Goal: Task Accomplishment & Management: Complete application form

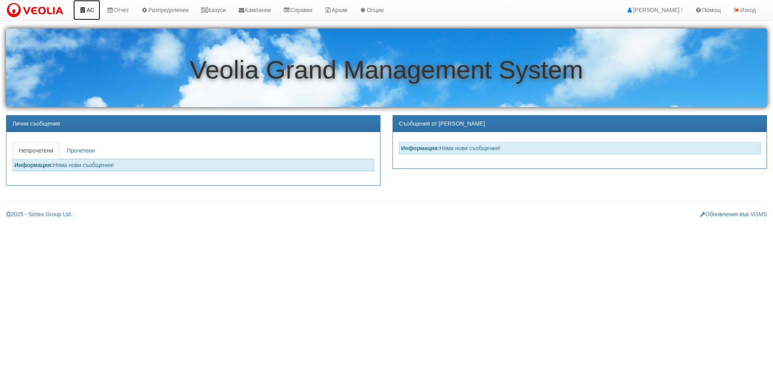
click at [89, 11] on link "АС" at bounding box center [86, 10] width 27 height 20
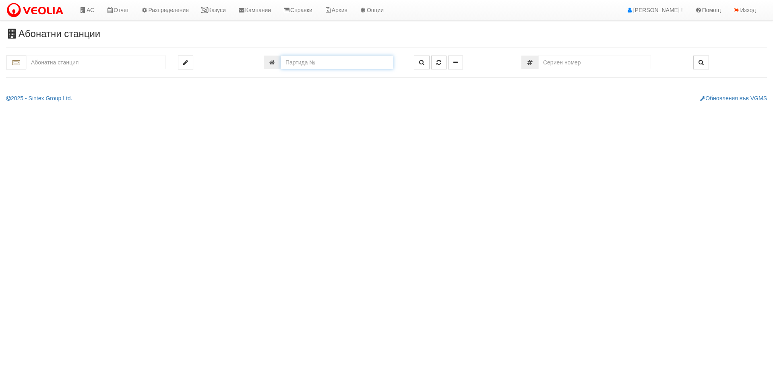
click at [302, 61] on input "number" at bounding box center [337, 63] width 113 height 14
type input "16463"
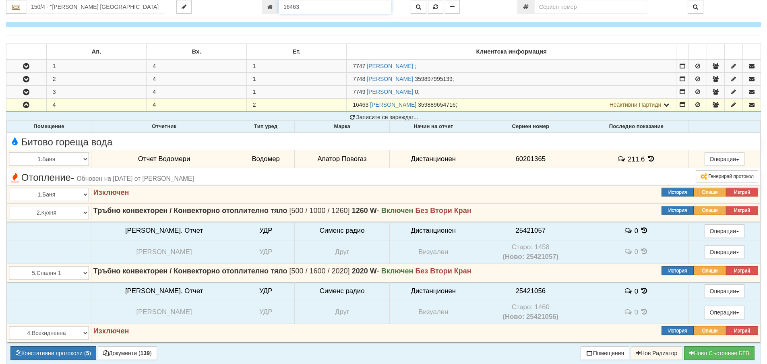
scroll to position [117, 0]
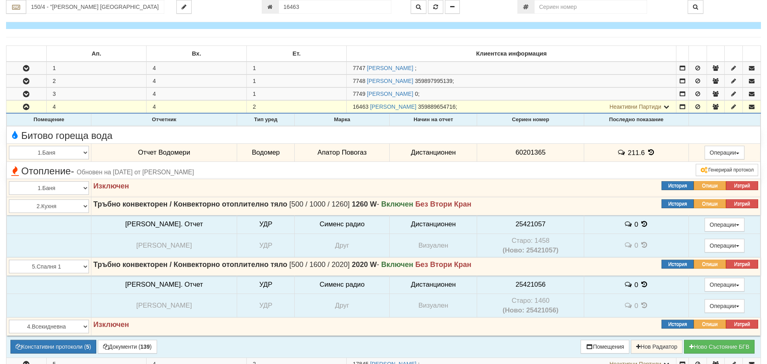
click at [647, 152] on icon at bounding box center [651, 152] width 9 height 7
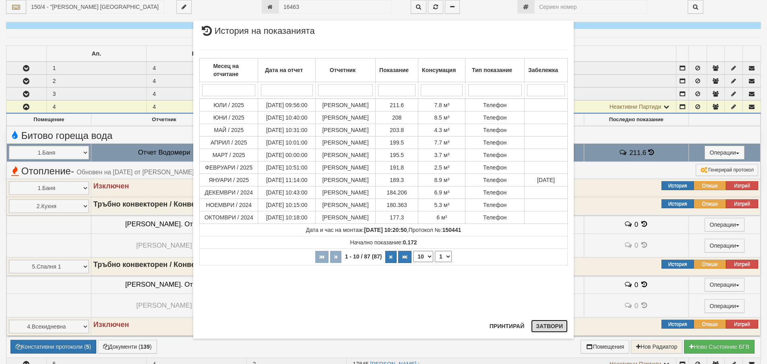
click at [549, 327] on button "Затвори" at bounding box center [549, 326] width 37 height 13
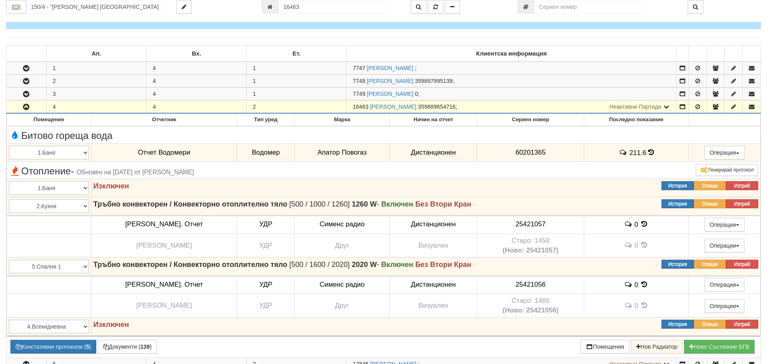
drag, startPoint x: 351, startPoint y: 106, endPoint x: 368, endPoint y: 108, distance: 16.6
click at [368, 108] on td "16463 НИКОЛИНКА АЛЕКСИЕВА ДЕЛЕВА 359889654716 ; Неактивни Партиди 7750 ДЕЛЧО КО…" at bounding box center [512, 107] width 330 height 13
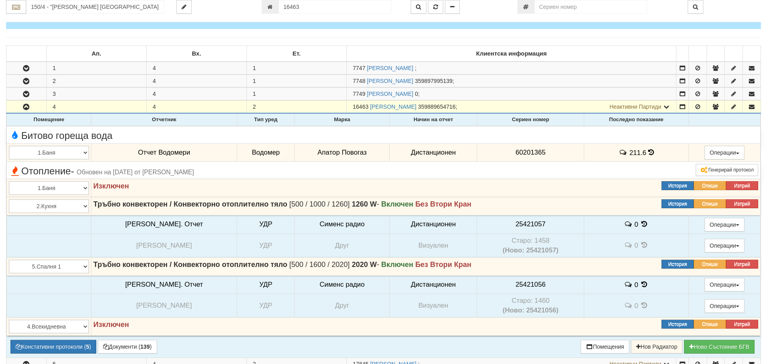
copy span "16463"
drag, startPoint x: 503, startPoint y: 152, endPoint x: 536, endPoint y: 153, distance: 32.7
click at [536, 153] on td "60201365" at bounding box center [530, 152] width 107 height 19
copy span "60201365"
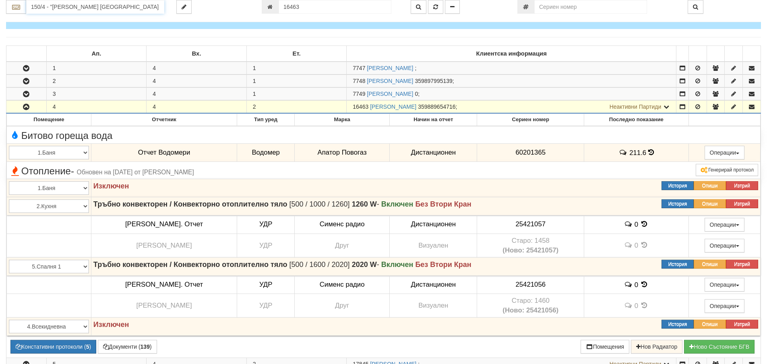
click at [56, 8] on input "150/4 - "ВЕОЛИЯ ЕНЕРДЖИ ВАРНА " ЕАД" at bounding box center [95, 7] width 138 height 14
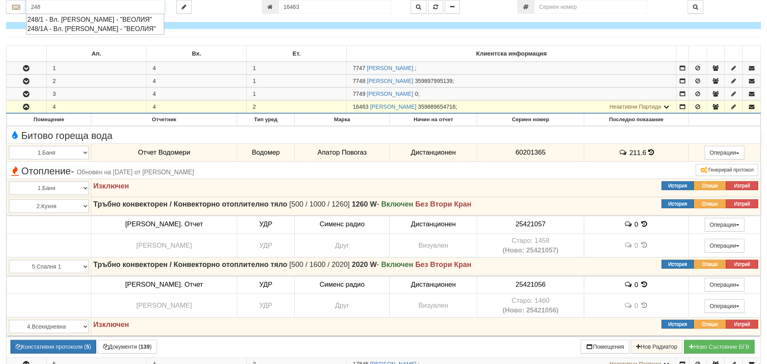
click at [69, 17] on div "248/1 - Вл. Варненчик - "ВЕОЛИЯ"" at bounding box center [95, 19] width 136 height 9
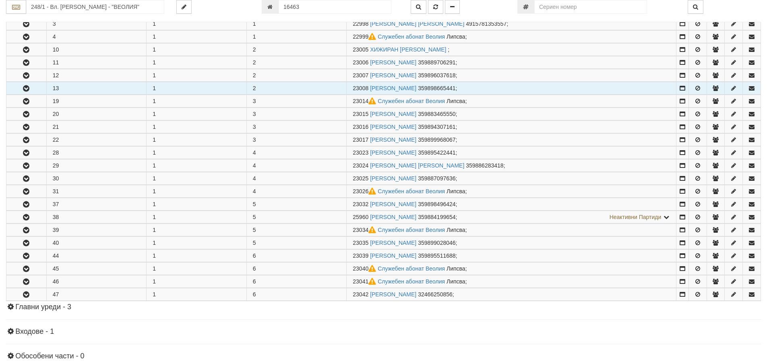
scroll to position [201, 0]
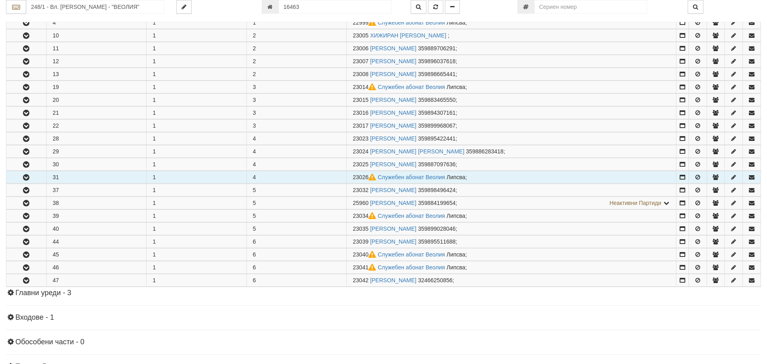
click at [28, 175] on icon "button" at bounding box center [26, 178] width 10 height 6
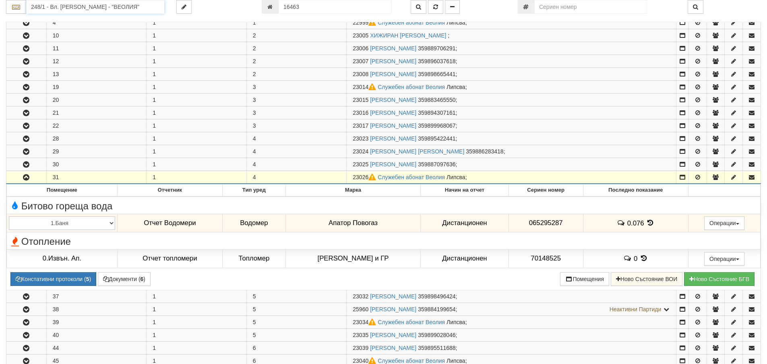
click at [54, 6] on input "248/1 - Вл. Варненчик - "ВЕОЛИЯ"" at bounding box center [95, 7] width 138 height 14
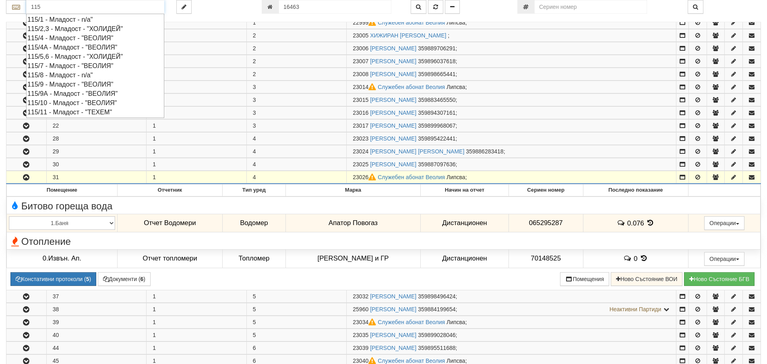
click at [60, 111] on div "115/11 - Младост - "ТЕХЕМ"" at bounding box center [95, 112] width 136 height 9
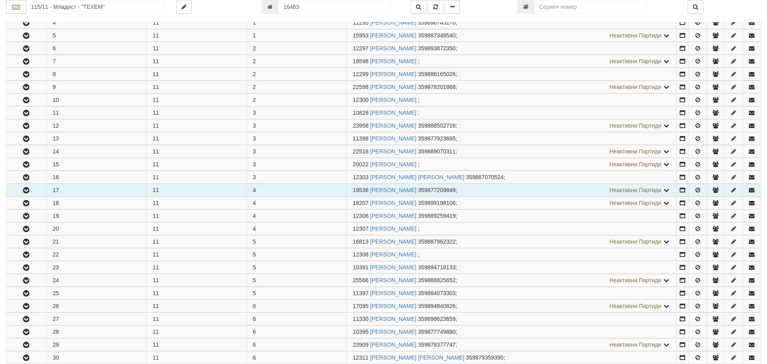
click at [21, 192] on button "button" at bounding box center [26, 190] width 40 height 12
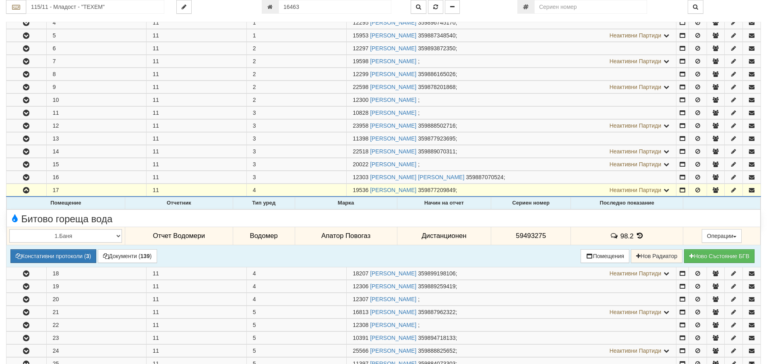
click at [511, 236] on td "59493275" at bounding box center [531, 236] width 80 height 19
drag, startPoint x: 514, startPoint y: 232, endPoint x: 544, endPoint y: 237, distance: 30.9
click at [544, 237] on td "59493275" at bounding box center [531, 236] width 80 height 19
copy span "59493275"
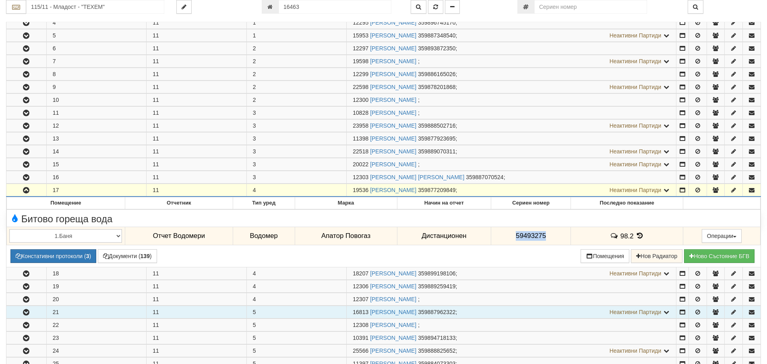
copy span "59493275"
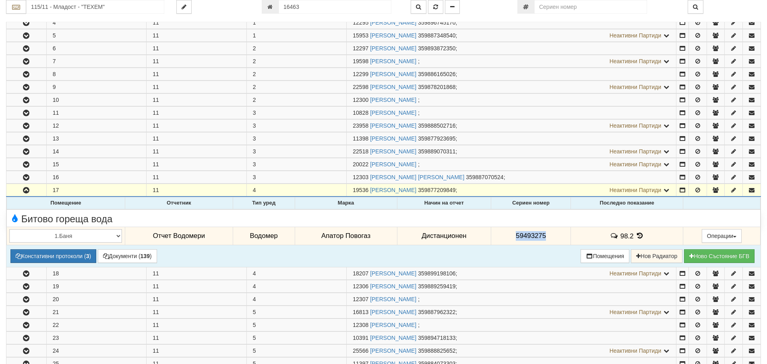
copy span "59493275"
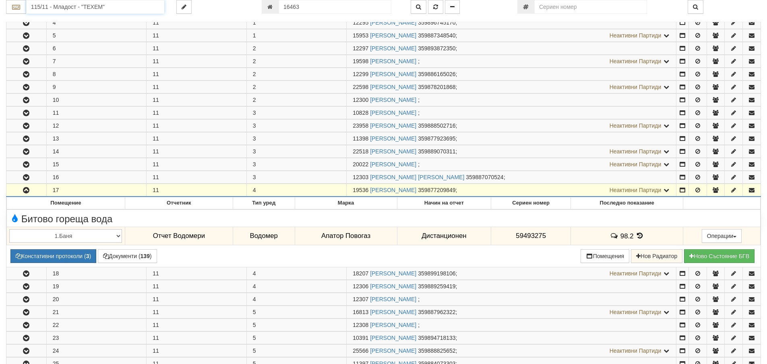
click at [75, 5] on input "115/11 - Младост - "ТЕХЕМ"" at bounding box center [95, 7] width 138 height 14
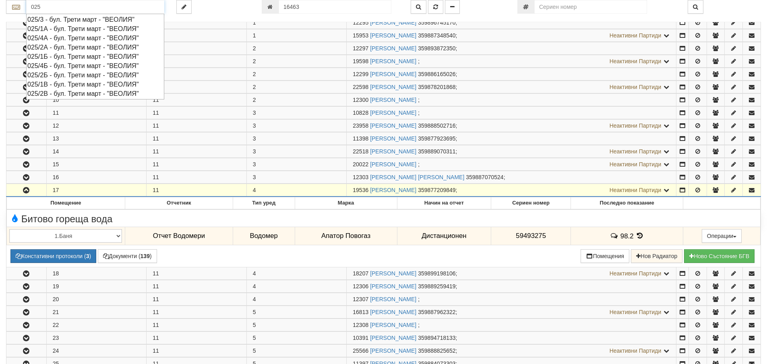
click at [58, 48] on div "025/2А - бул. Трети март - "ВЕОЛИЯ"" at bounding box center [95, 47] width 136 height 9
type input "025/2А - бул. Трети март - "ВЕОЛИЯ""
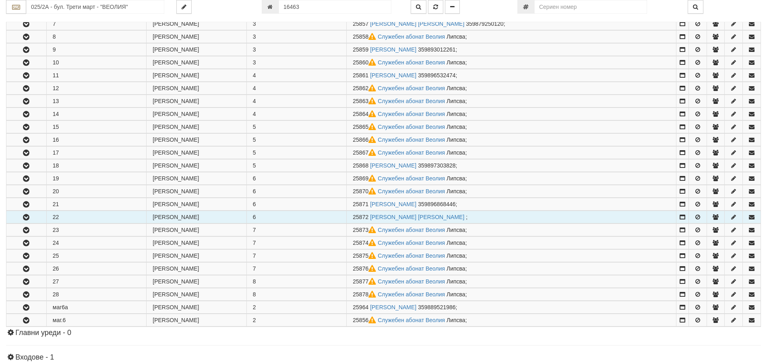
scroll to position [242, 0]
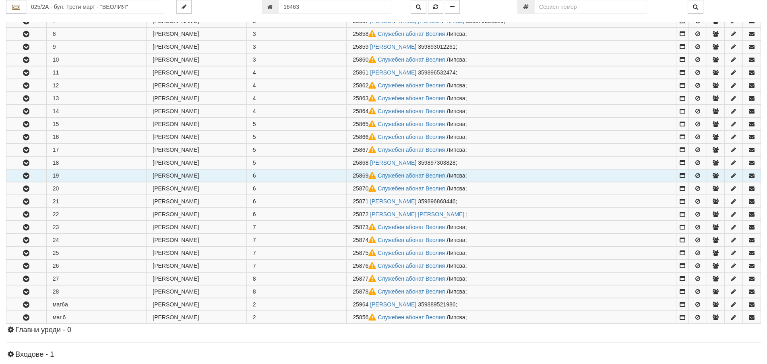
click at [28, 178] on icon "button" at bounding box center [26, 176] width 10 height 6
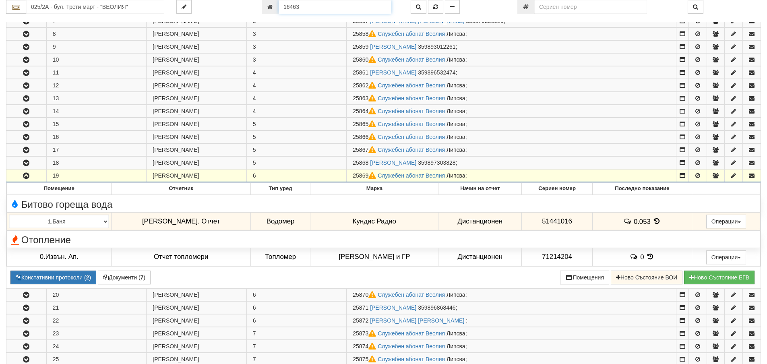
click at [301, 8] on input "16463" at bounding box center [335, 7] width 113 height 14
type input "25869"
click at [436, 4] on icon "button" at bounding box center [435, 7] width 5 height 6
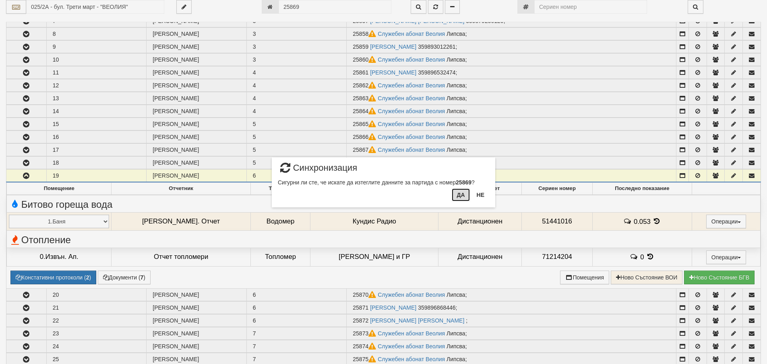
click at [459, 199] on button "Да" at bounding box center [461, 194] width 18 height 13
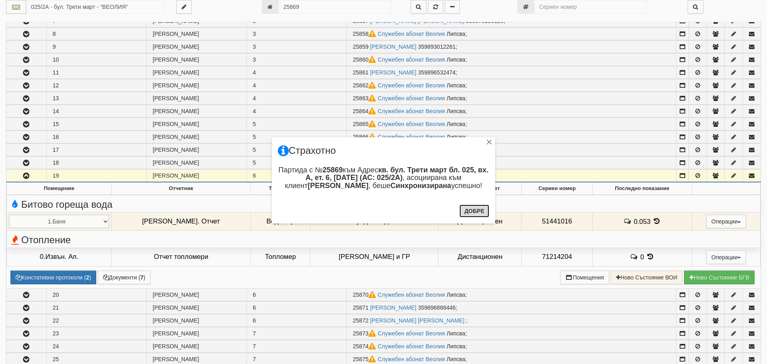
click at [472, 211] on button "Добре" at bounding box center [475, 211] width 30 height 13
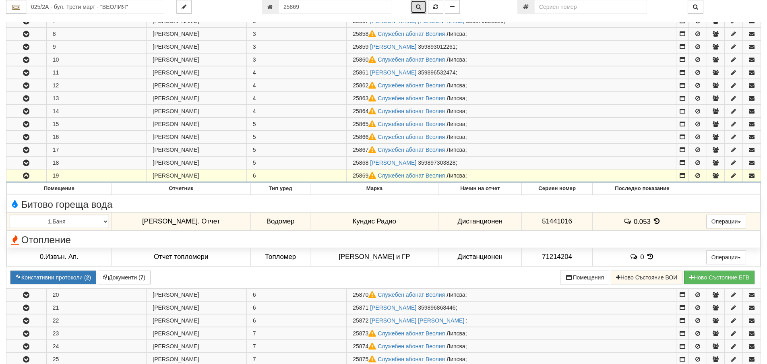
click at [418, 6] on icon "button" at bounding box center [418, 7] width 5 height 6
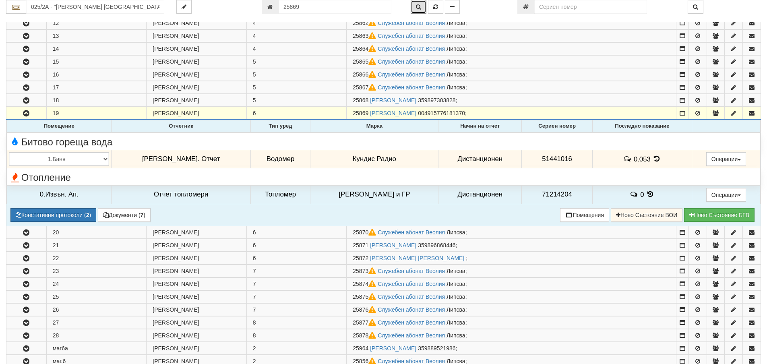
scroll to position [270, 0]
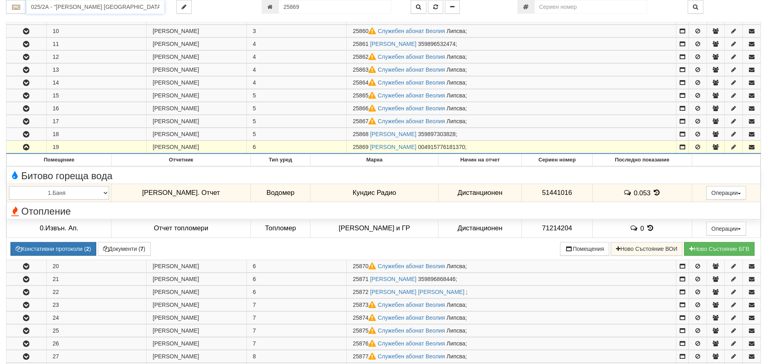
click at [47, 6] on input "025/2А - "ВЕОЛИЯ ЕНЕРДЖИ ВАРНА " ЕАД" at bounding box center [95, 7] width 138 height 14
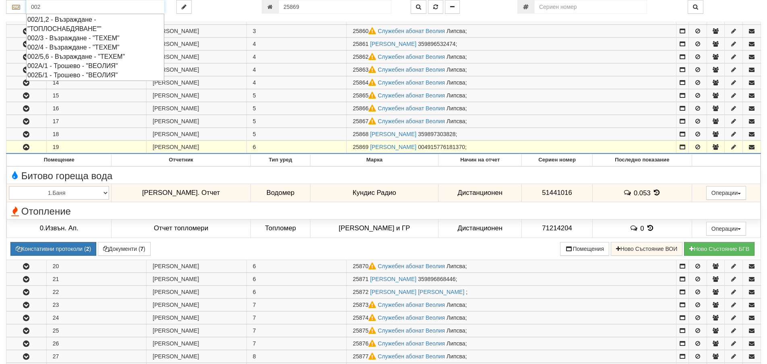
click at [52, 75] on div "002Б/1 - Трошево - "ВЕОЛИЯ"" at bounding box center [95, 74] width 136 height 9
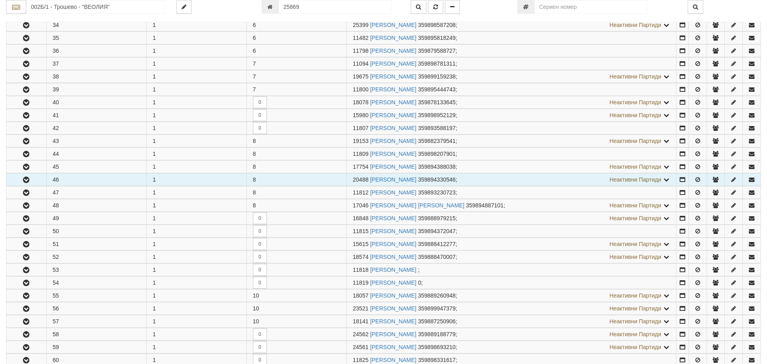
scroll to position [604, 0]
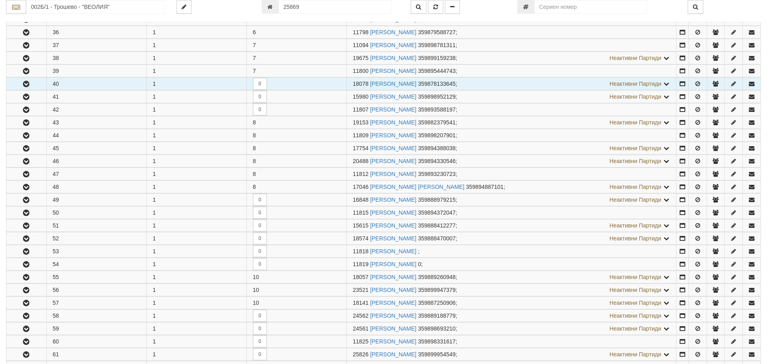
click at [29, 79] on button "button" at bounding box center [26, 84] width 40 height 12
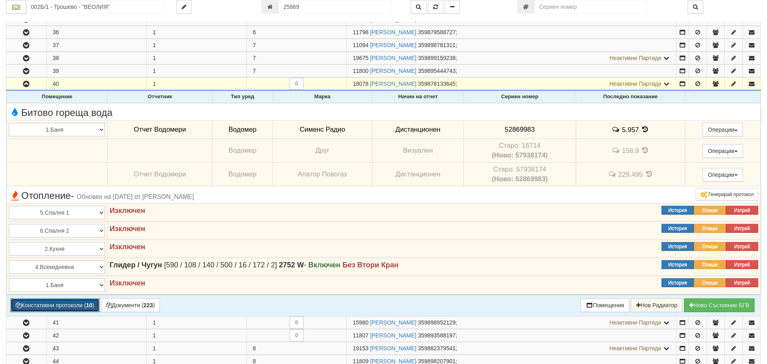
click at [58, 307] on button "Констативни протоколи ( 10 )" at bounding box center [54, 305] width 89 height 14
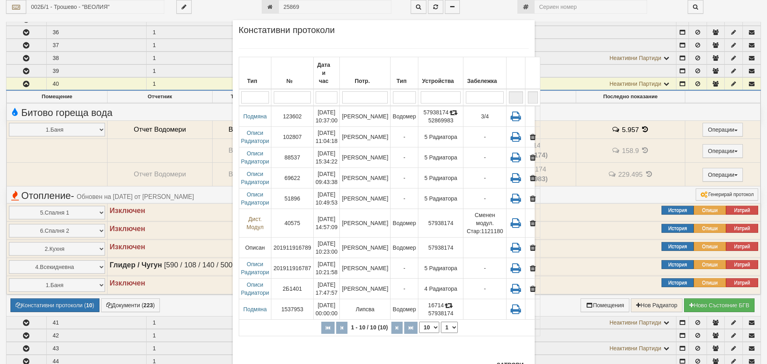
scroll to position [33, 0]
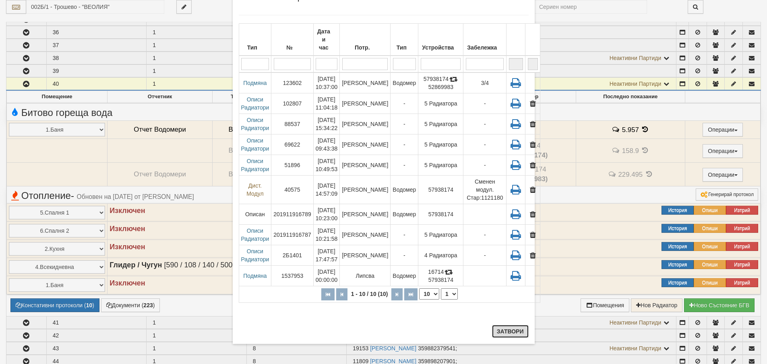
click at [512, 330] on button "Затвори" at bounding box center [510, 331] width 37 height 13
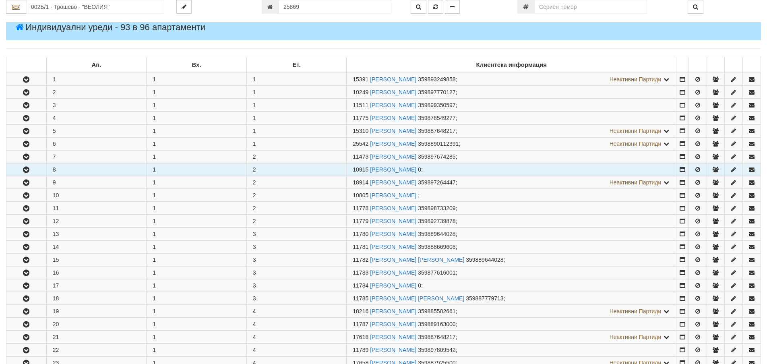
scroll to position [0, 0]
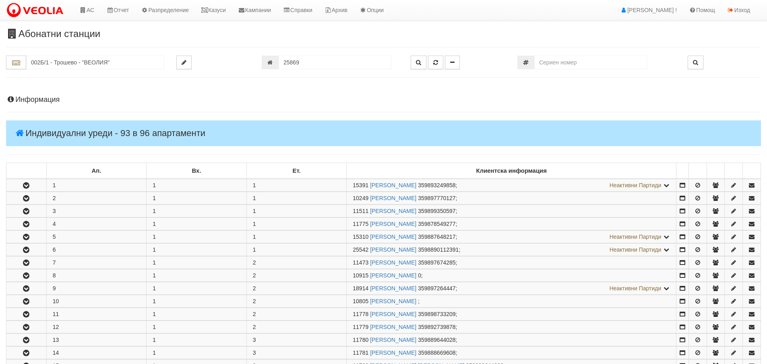
click at [22, 98] on h4 "Информация" at bounding box center [383, 100] width 755 height 8
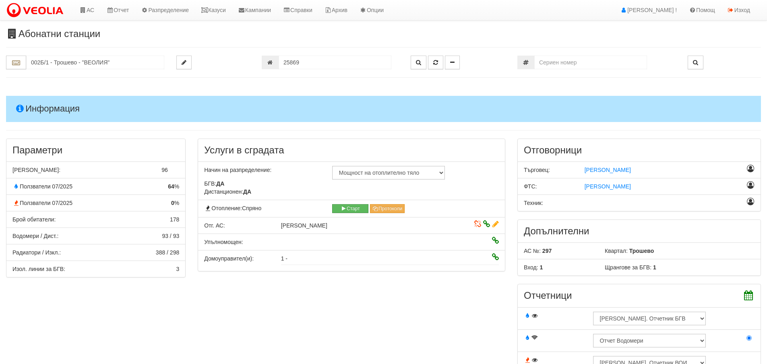
click at [52, 107] on h4 "Информация" at bounding box center [383, 109] width 755 height 26
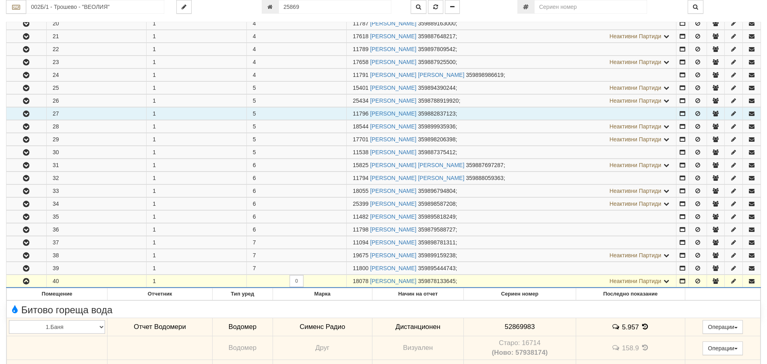
scroll to position [524, 0]
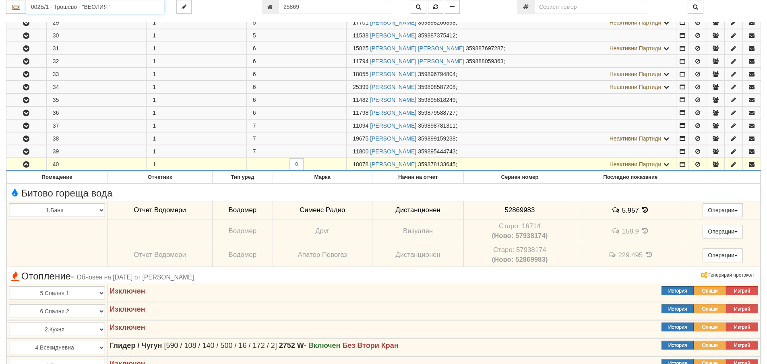
click at [43, 8] on input "002Б/1 - Трошево - "ВЕОЛИЯ"" at bounding box center [95, 7] width 138 height 14
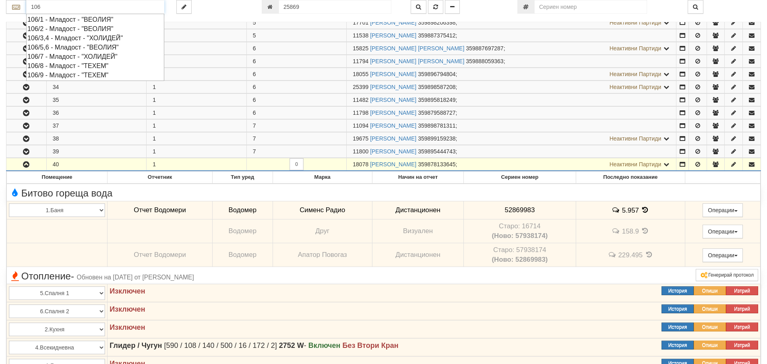
click at [55, 65] on div "106/8 - Младост - "ТЕХЕМ"" at bounding box center [95, 65] width 136 height 9
type input "106/8 - Младост - "ТЕХЕМ""
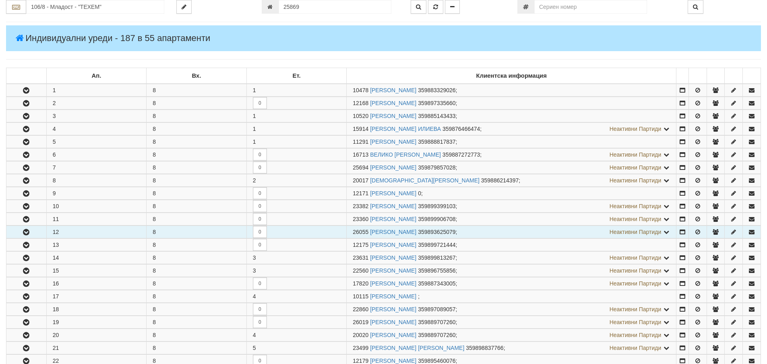
scroll to position [121, 0]
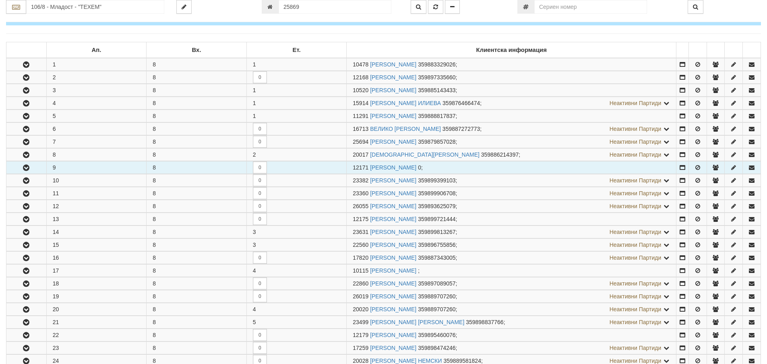
click at [26, 170] on icon "button" at bounding box center [26, 168] width 10 height 6
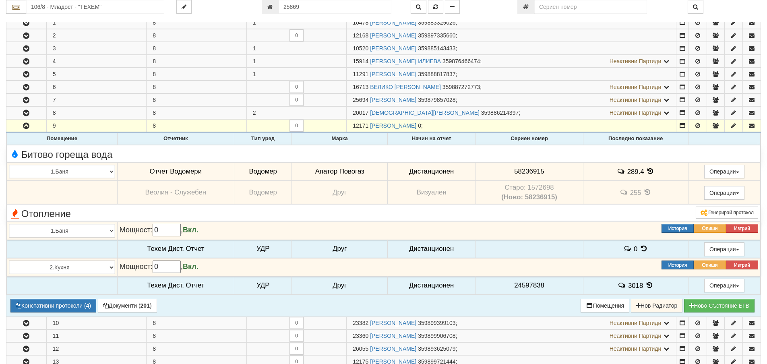
scroll to position [242, 0]
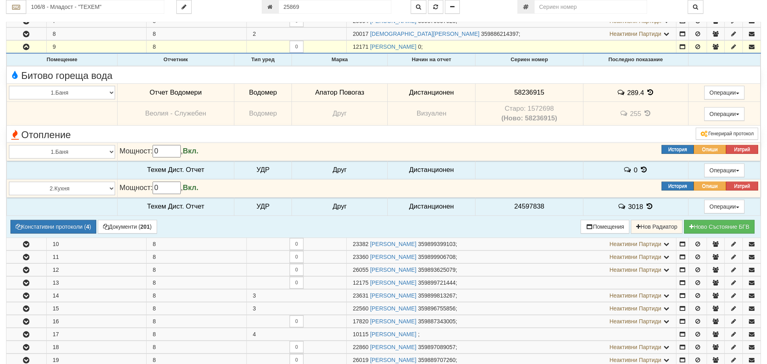
click at [648, 91] on icon at bounding box center [650, 92] width 9 height 7
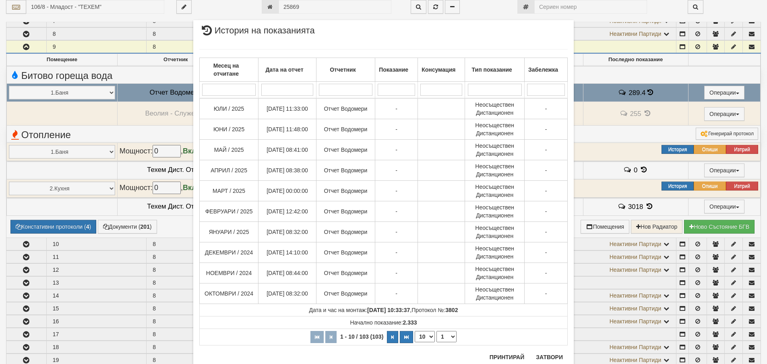
click at [429, 337] on select "10 20 30 40" at bounding box center [425, 336] width 20 height 11
select select "40"
click at [415, 342] on select "10 20 30 40" at bounding box center [425, 336] width 20 height 11
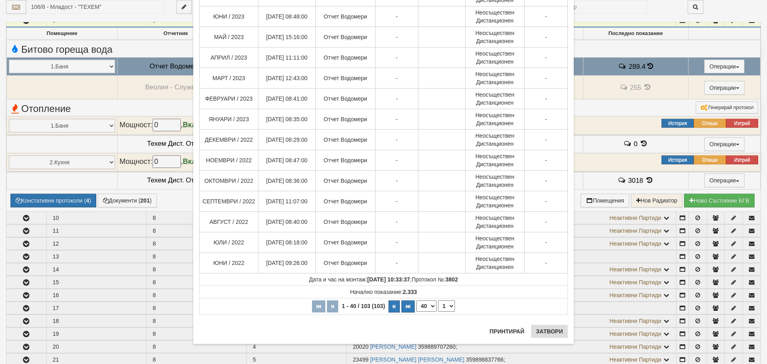
scroll to position [282, 0]
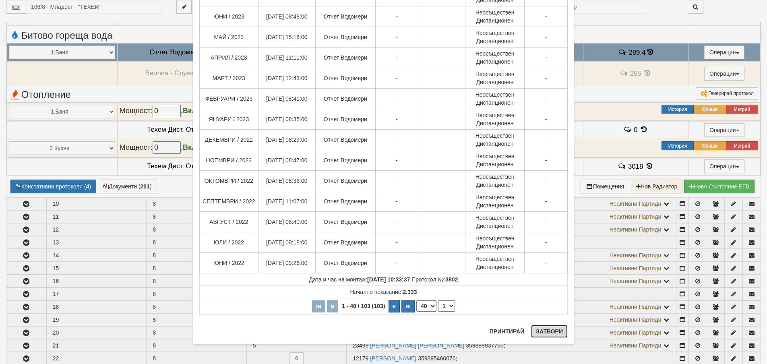
click at [550, 333] on button "Затвори" at bounding box center [549, 331] width 37 height 13
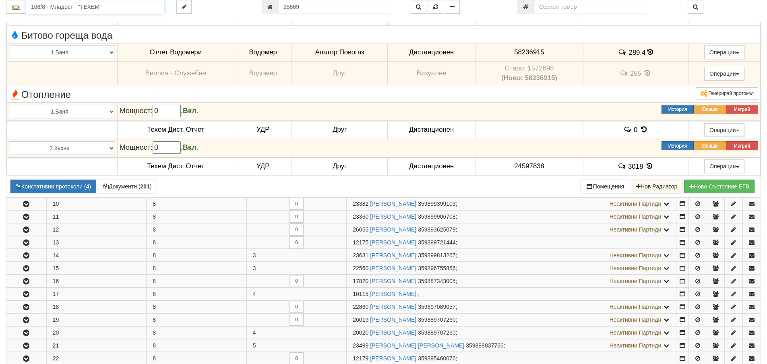
click at [50, 8] on input "106/8 - Младост - "ТЕХЕМ"" at bounding box center [95, 7] width 138 height 14
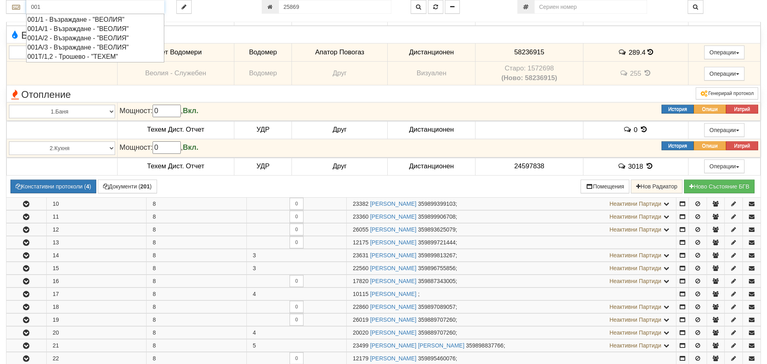
click at [52, 20] on div "001/1 - Възраждане - "ВЕОЛИЯ"" at bounding box center [95, 19] width 136 height 9
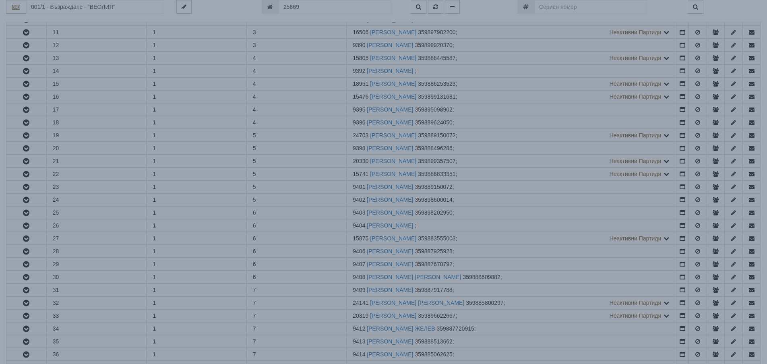
scroll to position [0, 0]
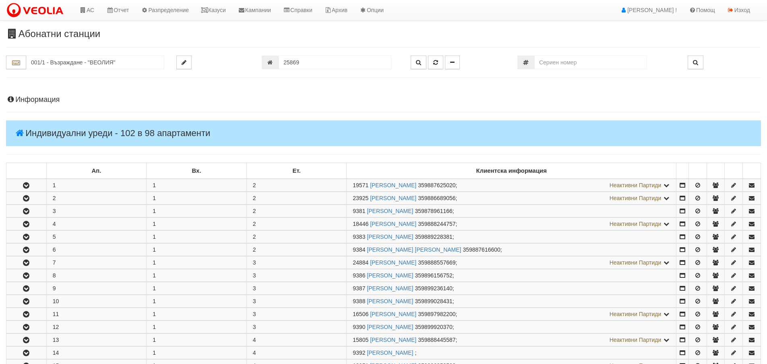
click at [29, 100] on h4 "Информация" at bounding box center [383, 100] width 755 height 8
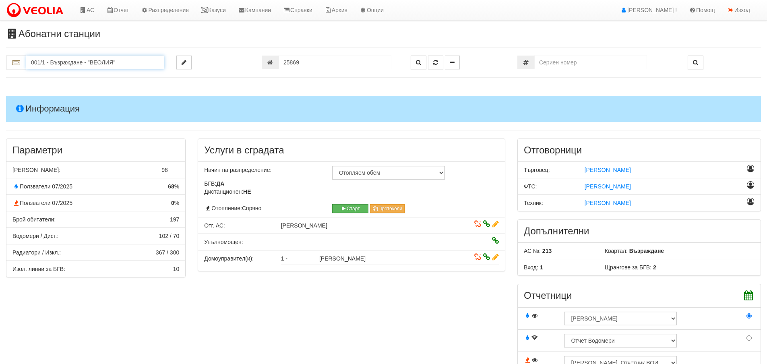
click at [57, 65] on input "001/1 - Възраждане - "ВЕОЛИЯ"" at bounding box center [95, 63] width 138 height 14
click at [61, 75] on div "120/1 - Младост - "ВЕОЛИЯ"" at bounding box center [95, 74] width 136 height 9
type input "120/1 - Младост - "ВЕОЛИЯ""
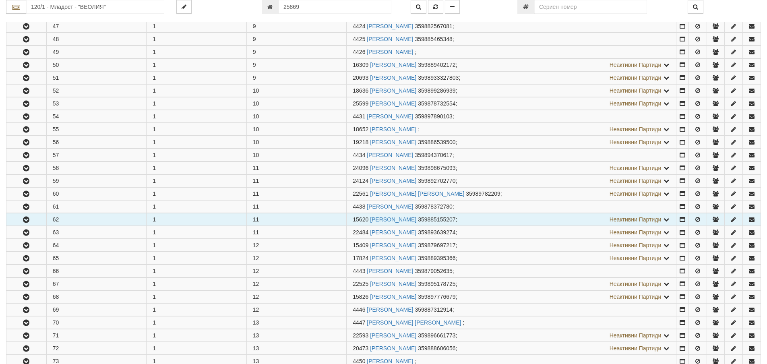
scroll to position [765, 0]
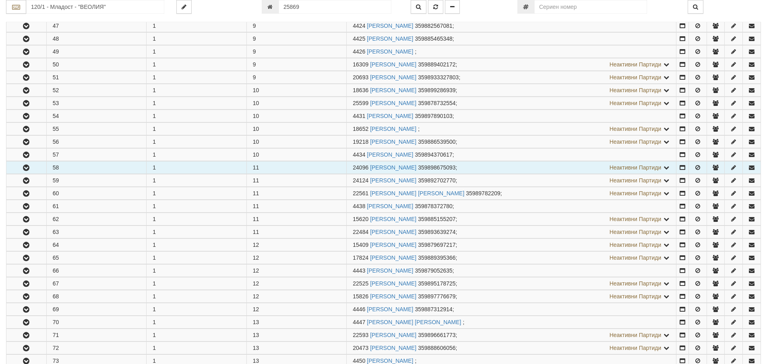
click at [24, 170] on icon "button" at bounding box center [26, 168] width 10 height 6
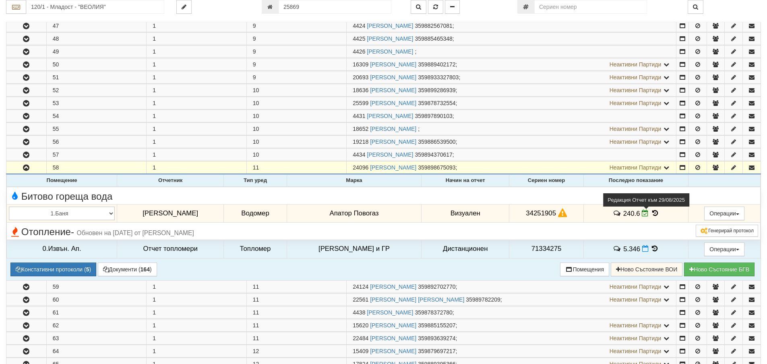
click at [642, 212] on icon at bounding box center [645, 213] width 7 height 7
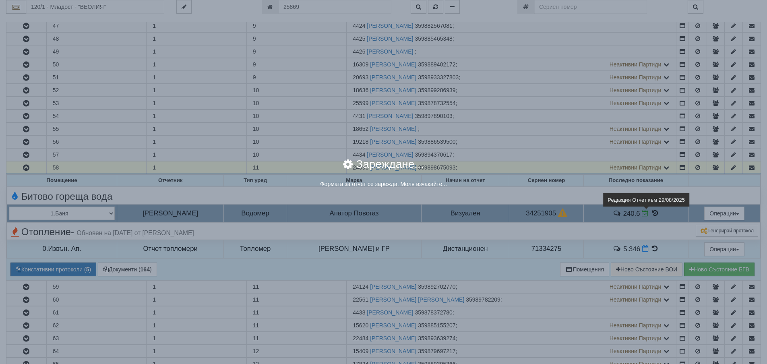
select select "8ac75930-9bfd-e511-80be-8d5a1dced85a"
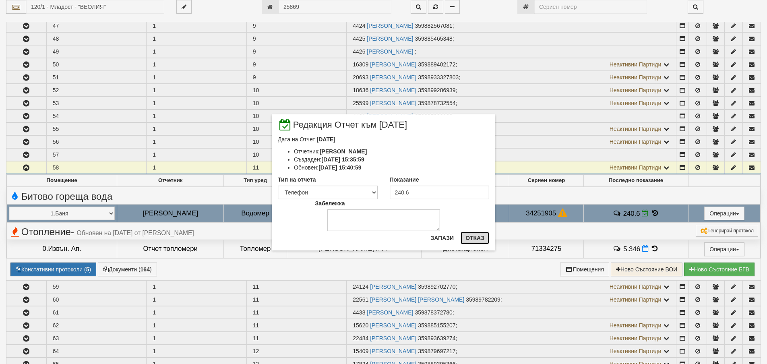
click at [478, 236] on button "Отказ" at bounding box center [475, 238] width 29 height 13
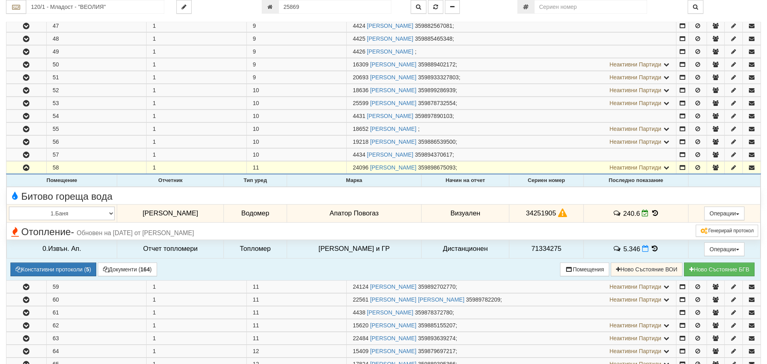
click at [651, 211] on icon at bounding box center [655, 213] width 9 height 7
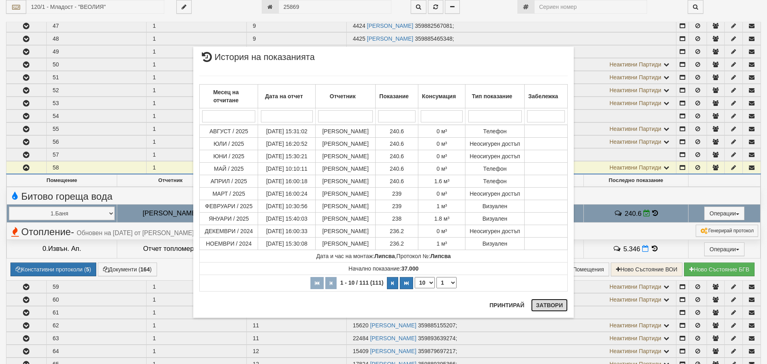
click at [550, 305] on button "Затвори" at bounding box center [549, 305] width 37 height 13
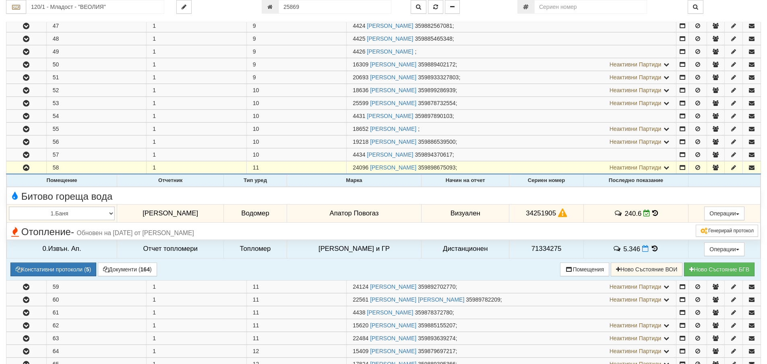
click at [652, 214] on icon at bounding box center [655, 213] width 6 height 7
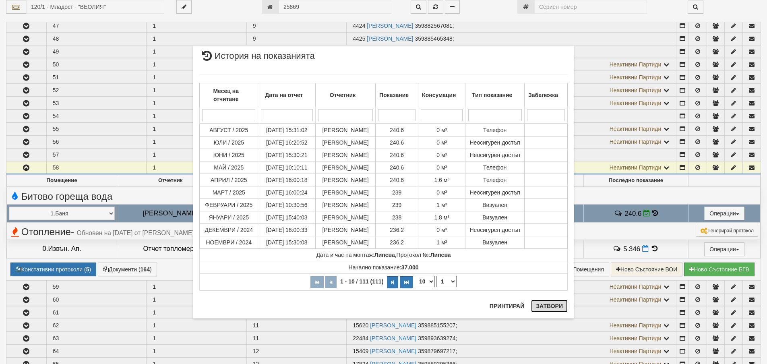
click at [553, 303] on button "Затвори" at bounding box center [549, 306] width 37 height 13
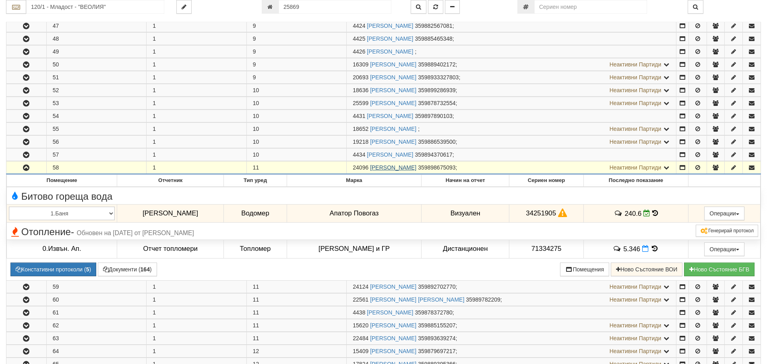
click at [416, 167] on link "ХРИСТО ДИМИТРОВ АТАНАСОВ" at bounding box center [393, 167] width 46 height 6
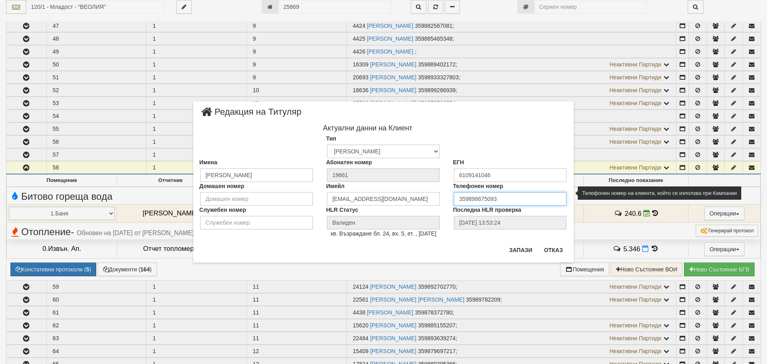
drag, startPoint x: 499, startPoint y: 199, endPoint x: 456, endPoint y: 200, distance: 42.3
click at [456, 200] on input "359898675093" at bounding box center [510, 199] width 113 height 14
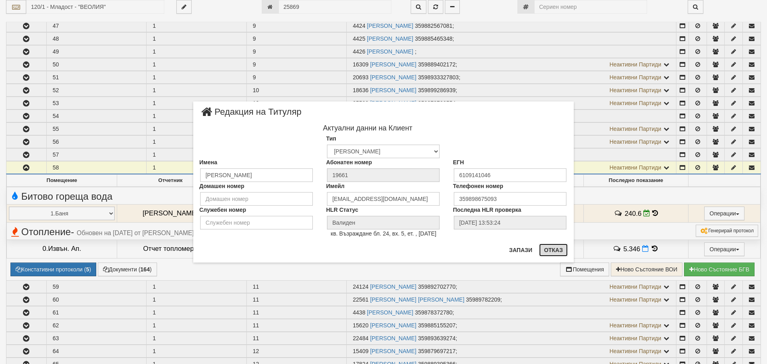
click at [551, 250] on button "Отказ" at bounding box center [553, 250] width 29 height 13
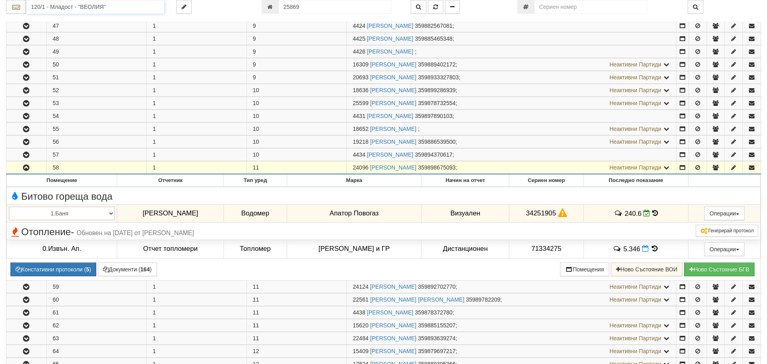
click at [49, 7] on input "120/1 - Младост - "ВЕОЛИЯ"" at bounding box center [95, 7] width 138 height 14
click at [67, 17] on div "119/1 - Младост - "ВЕОЛИЯ"" at bounding box center [95, 19] width 136 height 9
type input "119/1 - Младост - "ВЕОЛИЯ""
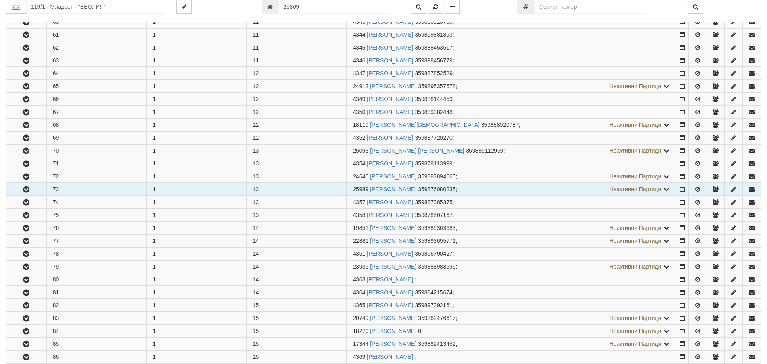
scroll to position [926, 0]
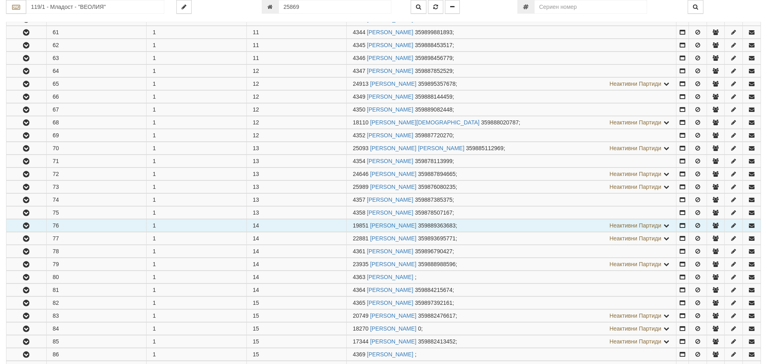
click at [25, 224] on icon "button" at bounding box center [26, 226] width 10 height 6
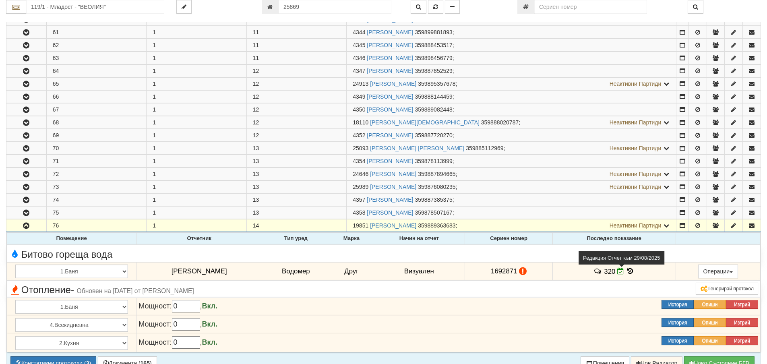
click at [617, 273] on icon at bounding box center [620, 271] width 7 height 7
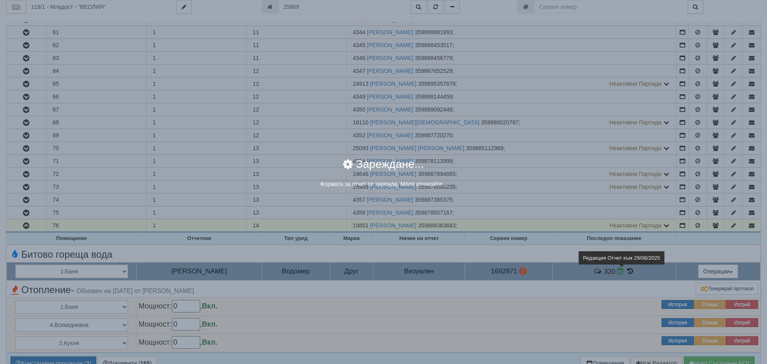
select select "8cc75930-9bfd-e511-80be-8d5a1dced85a"
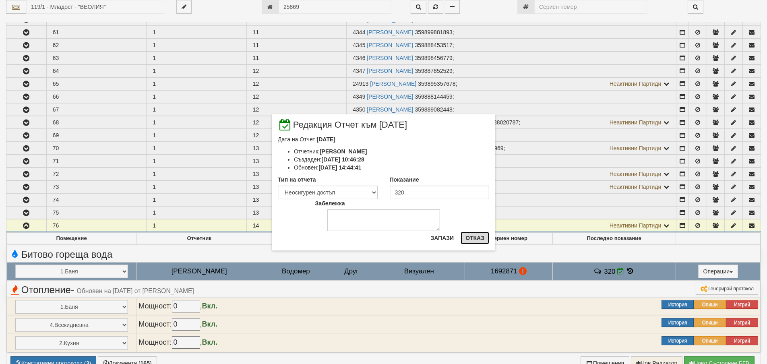
click at [476, 236] on button "Отказ" at bounding box center [475, 238] width 29 height 13
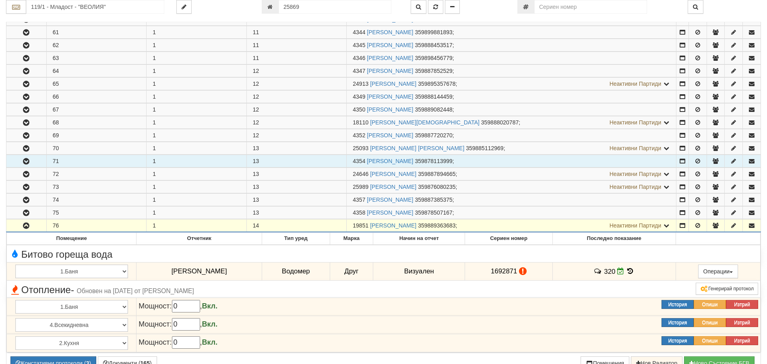
click at [25, 161] on icon "button" at bounding box center [26, 162] width 10 height 6
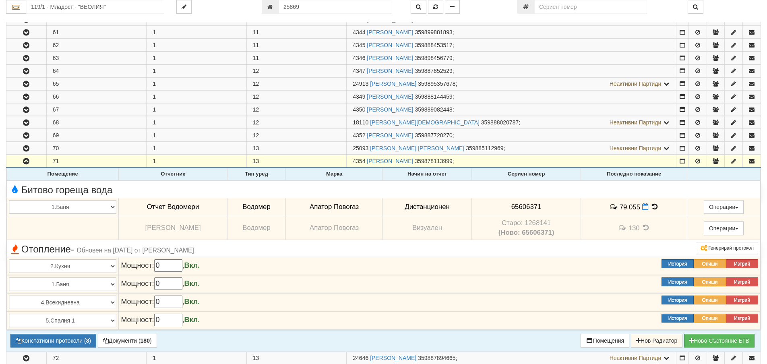
click at [650, 207] on icon at bounding box center [654, 206] width 9 height 7
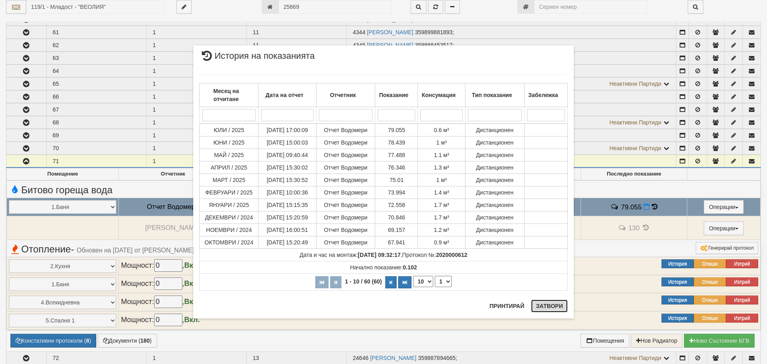
click at [554, 305] on button "Затвори" at bounding box center [549, 306] width 37 height 13
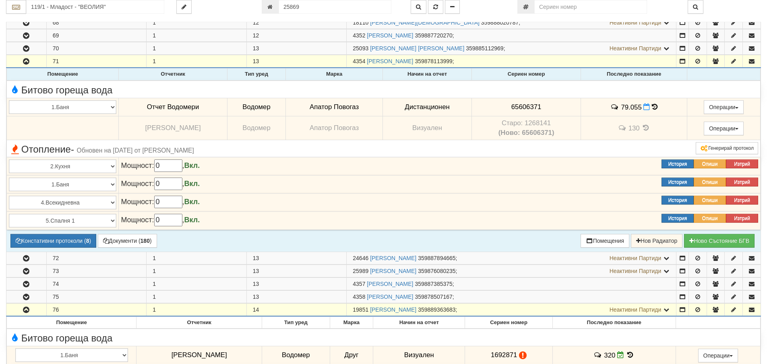
scroll to position [1047, 0]
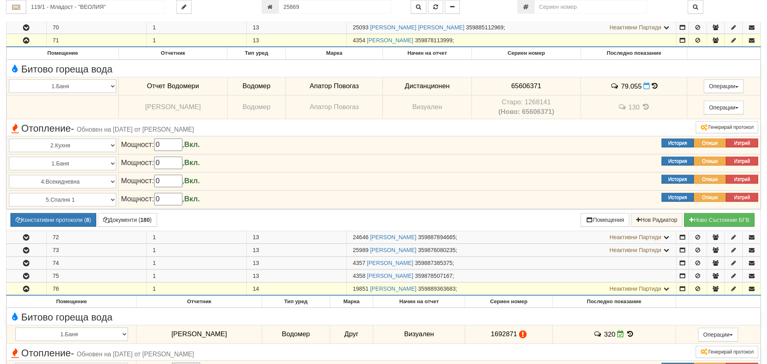
click at [28, 289] on icon "button" at bounding box center [26, 289] width 10 height 6
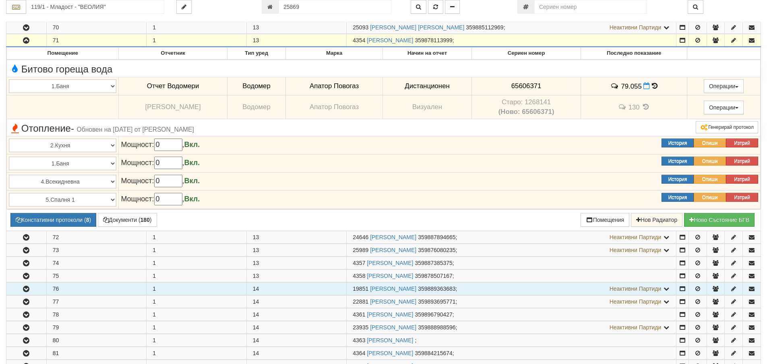
click at [25, 39] on icon "button" at bounding box center [26, 41] width 10 height 6
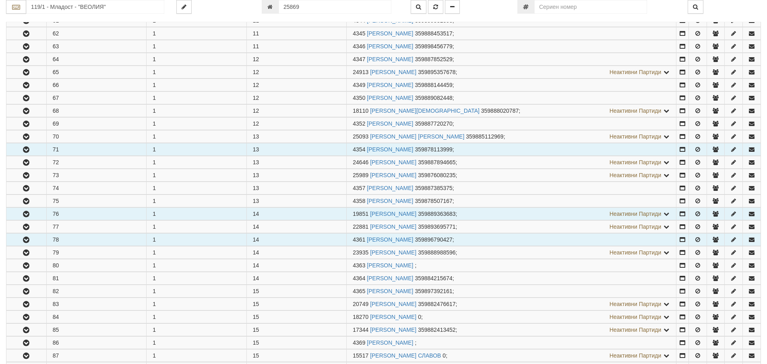
scroll to position [926, 0]
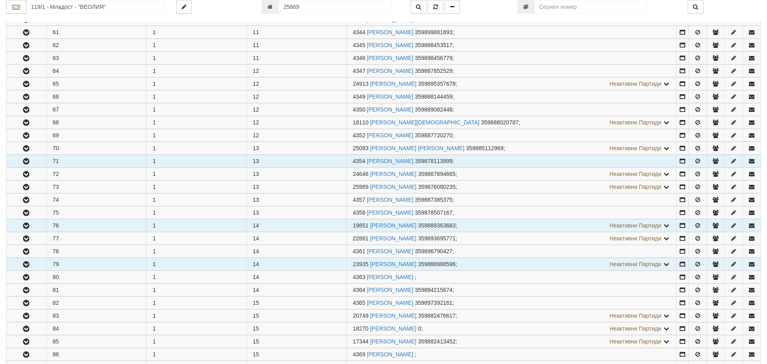
click at [23, 267] on icon "button" at bounding box center [26, 265] width 10 height 6
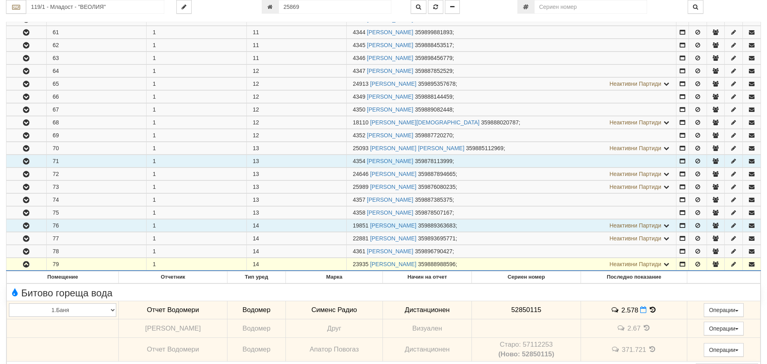
click at [27, 263] on icon "button" at bounding box center [26, 265] width 10 height 6
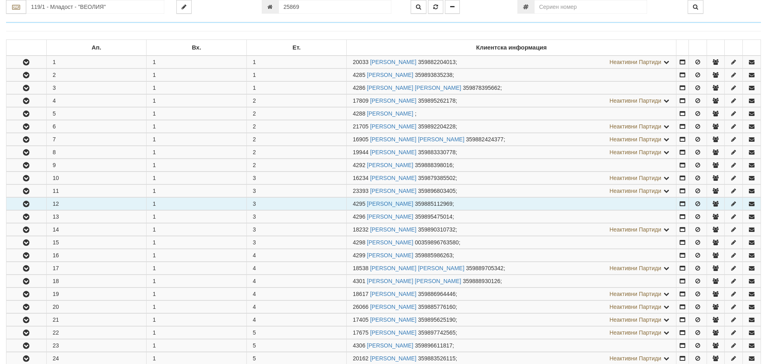
scroll to position [121, 0]
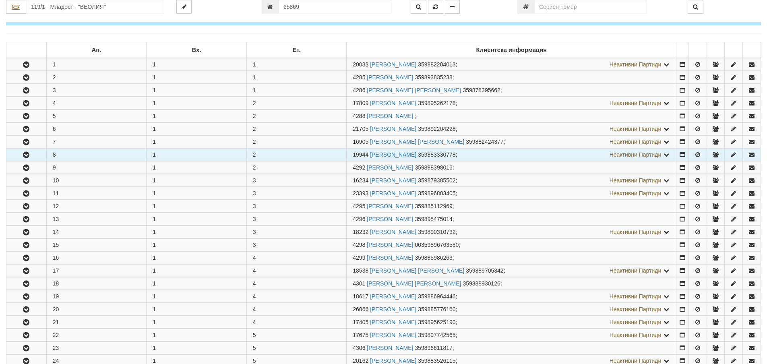
click at [22, 156] on icon "button" at bounding box center [26, 155] width 10 height 6
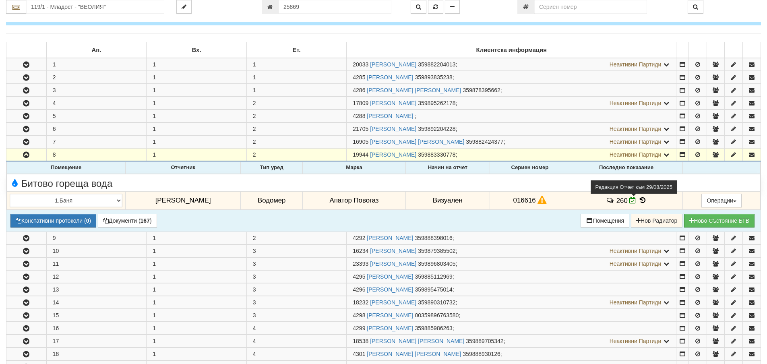
click at [630, 201] on icon at bounding box center [633, 200] width 7 height 7
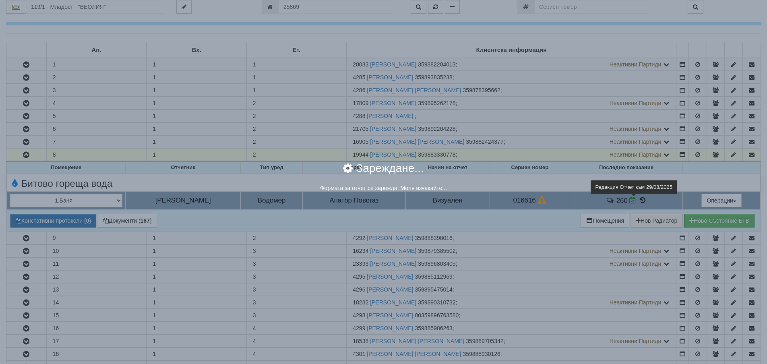
select select "8cc75930-9bfd-e511-80be-8d5a1dced85a"
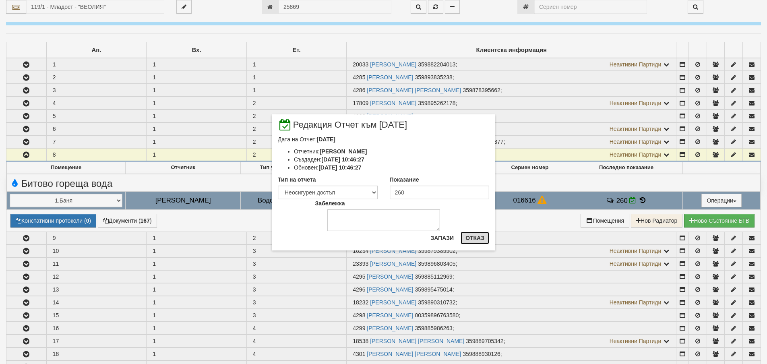
click at [474, 236] on button "Отказ" at bounding box center [475, 238] width 29 height 13
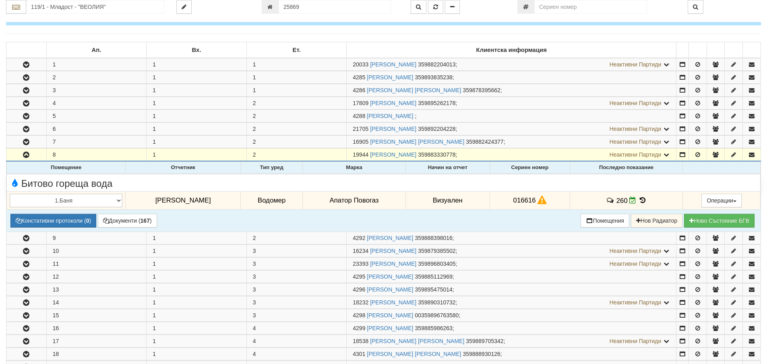
click at [640, 200] on icon at bounding box center [642, 200] width 9 height 7
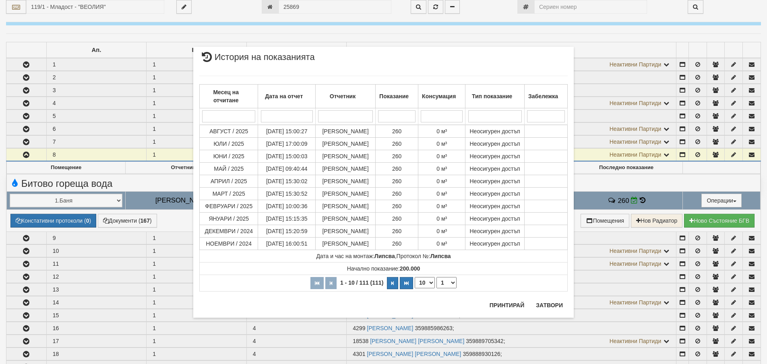
click at [430, 284] on select "10 20 30 40" at bounding box center [425, 282] width 20 height 11
select select "40"
click at [415, 288] on select "10 20 30 40" at bounding box center [425, 282] width 20 height 11
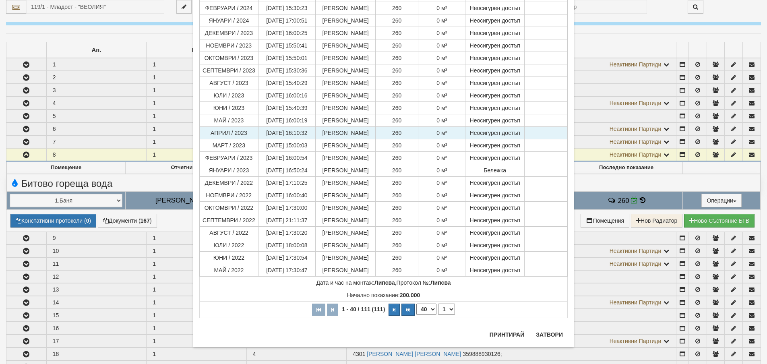
scroll to position [322, 0]
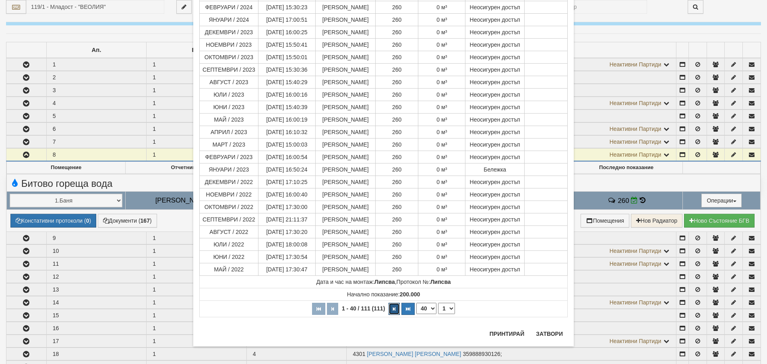
click at [393, 309] on icon "button" at bounding box center [394, 309] width 2 height 4
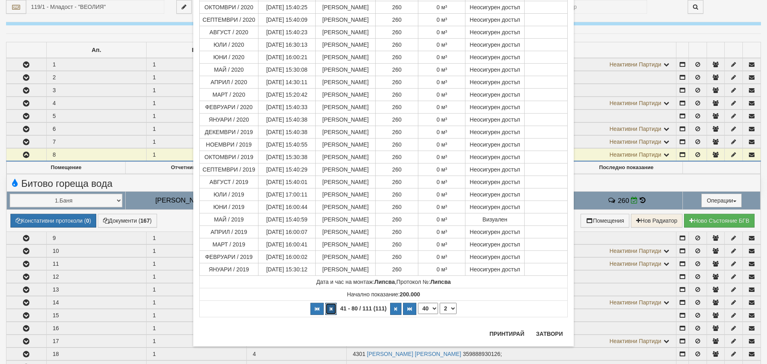
click at [330, 310] on icon "button" at bounding box center [331, 309] width 2 height 4
select select "1"
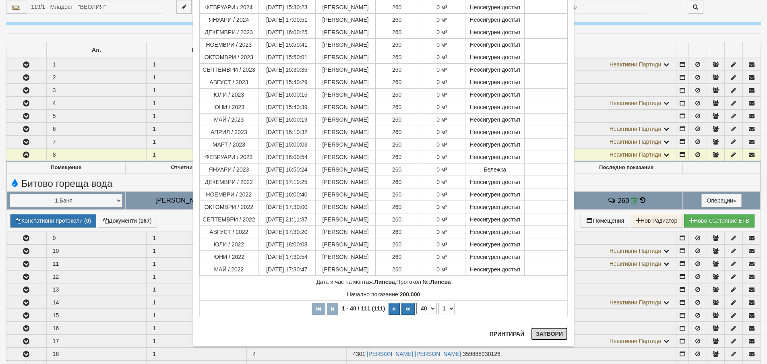
click at [552, 333] on button "Затвори" at bounding box center [549, 333] width 37 height 13
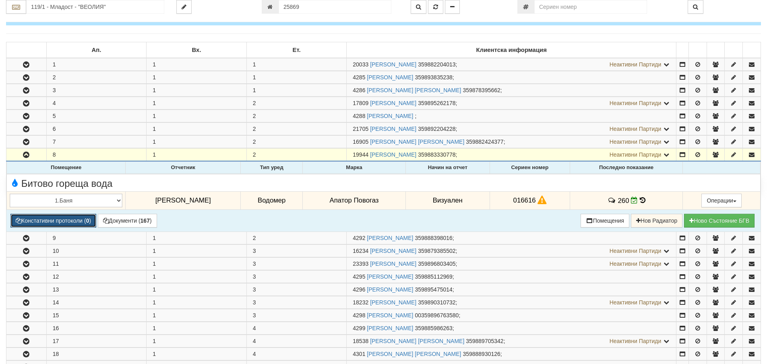
click at [40, 221] on button "Констативни протоколи ( 0 )" at bounding box center [53, 221] width 86 height 14
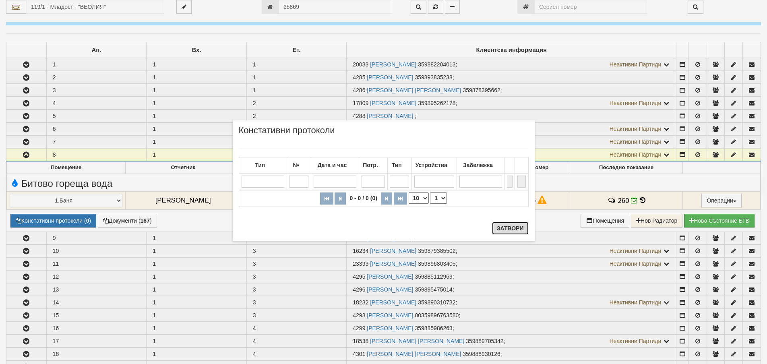
click at [513, 230] on button "Затвори" at bounding box center [510, 228] width 37 height 13
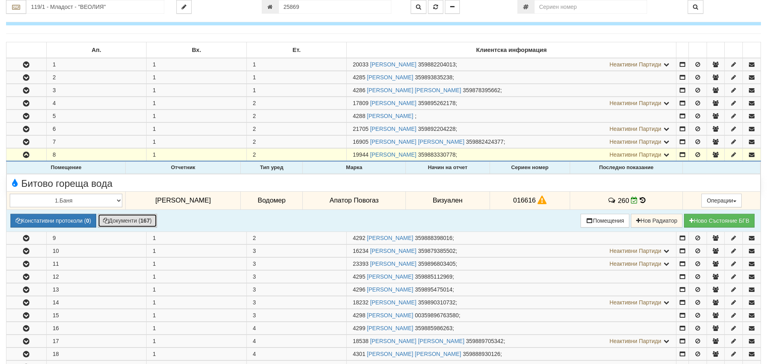
click at [128, 219] on button "Документи ( 167 )" at bounding box center [127, 221] width 59 height 14
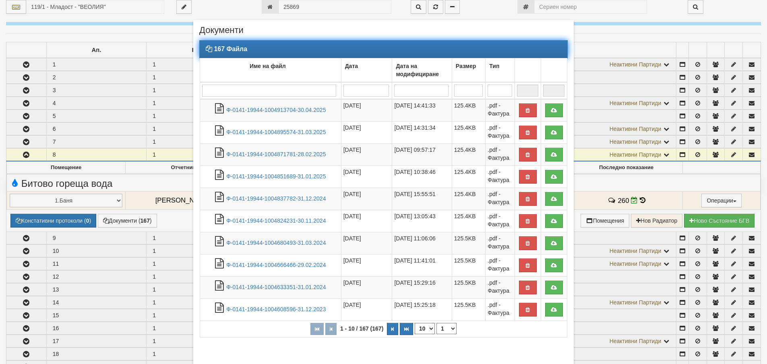
click at [211, 89] on input "search" at bounding box center [269, 91] width 134 height 12
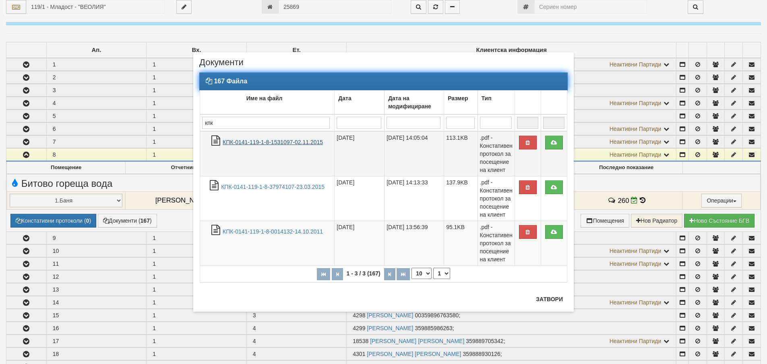
type input "кпк"
click at [311, 141] on link "КПК-0141-119-1-8-1531097-02.11.2015" at bounding box center [273, 142] width 100 height 6
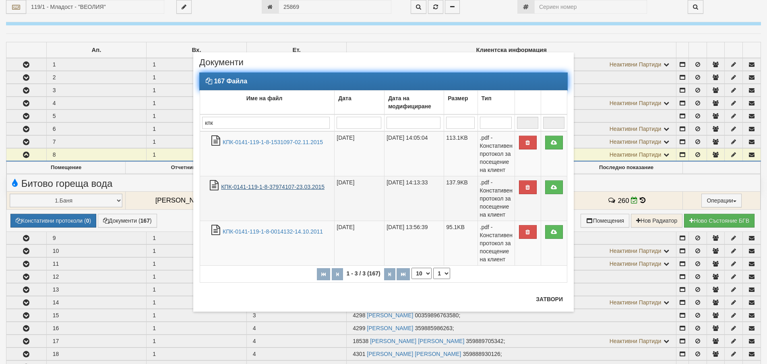
click at [275, 184] on link "КПК-0141-119-1-8-37974107-23.03.2015" at bounding box center [273, 187] width 104 height 6
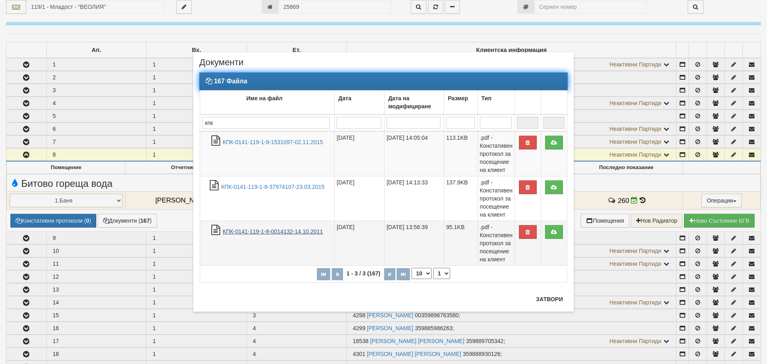
click at [297, 229] on link "КПК-0141-119-1-8-0014132-14.10.2011" at bounding box center [273, 231] width 100 height 6
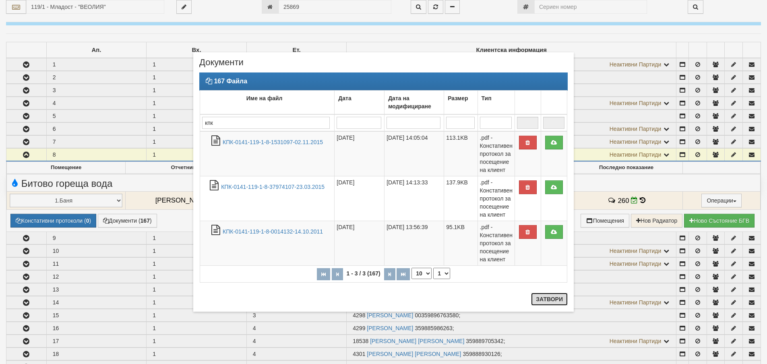
click at [550, 298] on button "Затвори" at bounding box center [549, 299] width 37 height 13
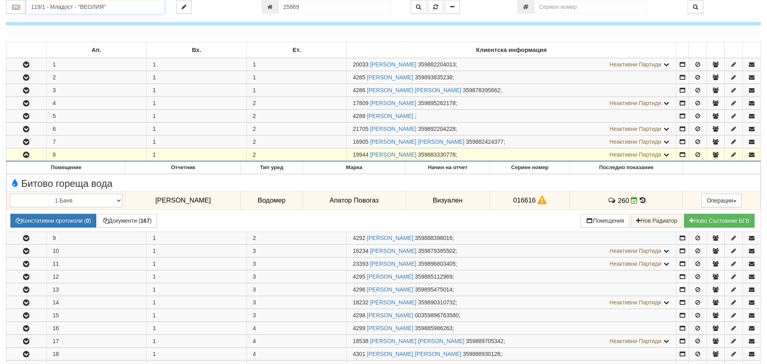
click at [43, 6] on input "119/1 - Младост - "ВЕОЛИЯ"" at bounding box center [95, 7] width 138 height 14
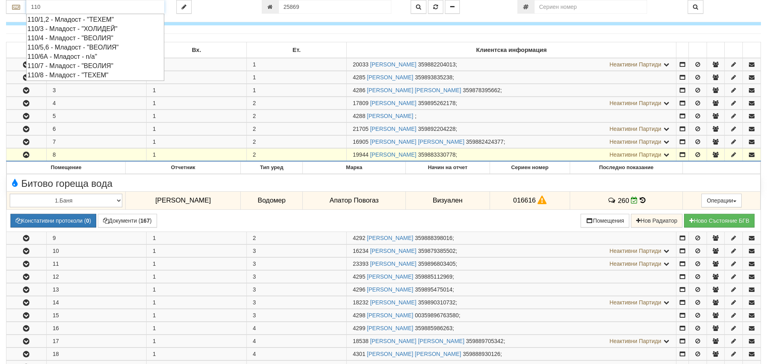
click at [63, 75] on div "110/8 - Младост - "ТЕХЕМ"" at bounding box center [95, 74] width 136 height 9
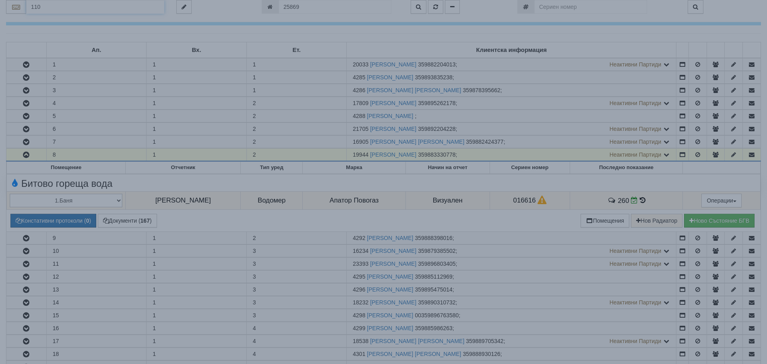
type input "110/8 - Младост - "ТЕХЕМ""
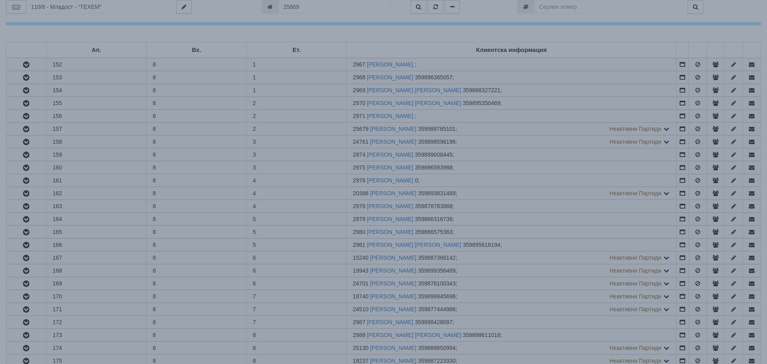
scroll to position [0, 0]
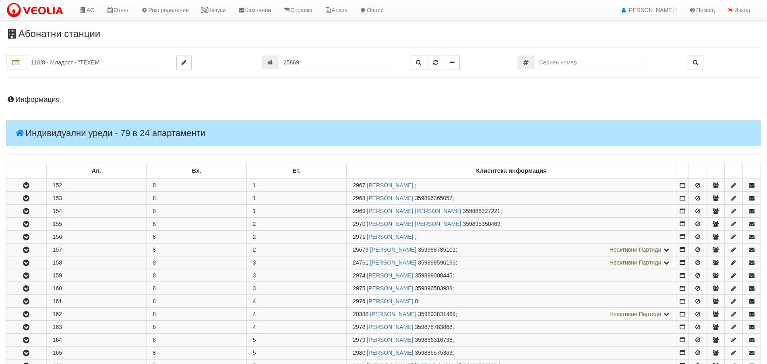
click at [31, 104] on h4 "Информация" at bounding box center [383, 100] width 755 height 8
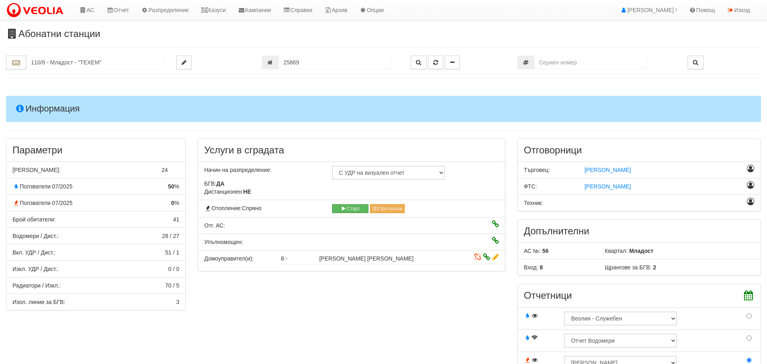
click at [37, 107] on h4 "Информация" at bounding box center [383, 109] width 755 height 26
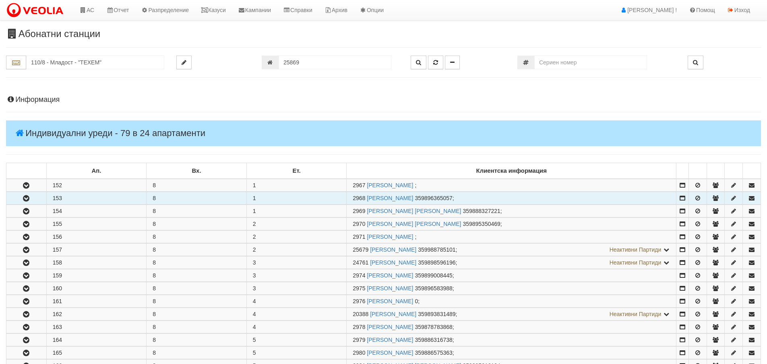
click at [24, 200] on icon "button" at bounding box center [26, 199] width 10 height 6
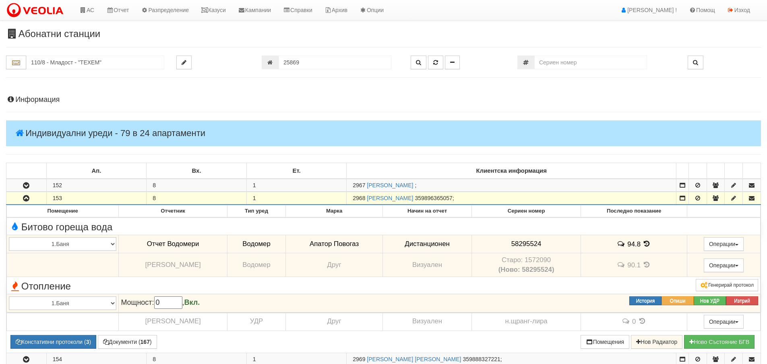
click at [24, 200] on icon "button" at bounding box center [26, 199] width 10 height 6
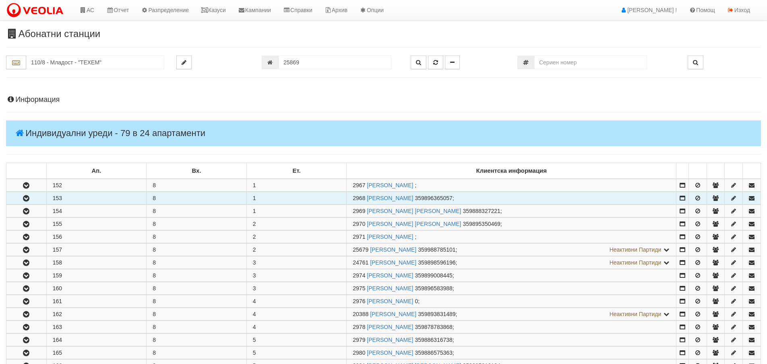
click at [29, 100] on h4 "Информация" at bounding box center [383, 100] width 755 height 8
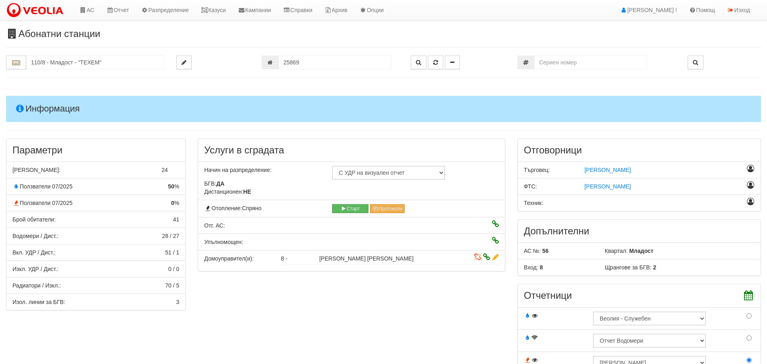
click at [29, 100] on h4 "Информация" at bounding box center [383, 109] width 755 height 26
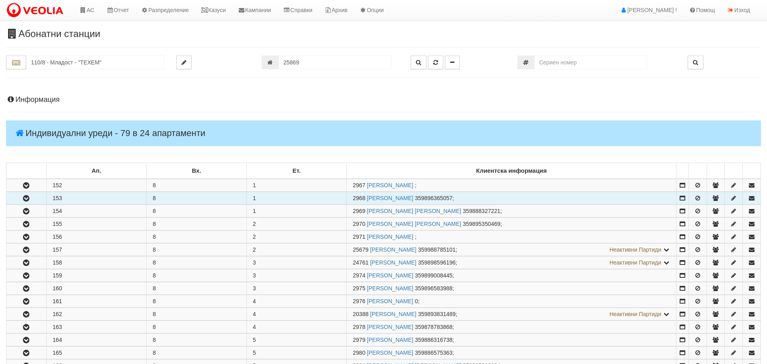
click at [25, 199] on icon "button" at bounding box center [26, 199] width 10 height 6
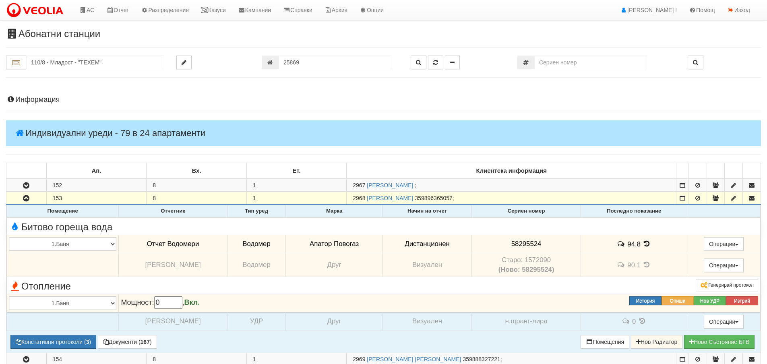
click at [643, 245] on icon at bounding box center [647, 243] width 9 height 7
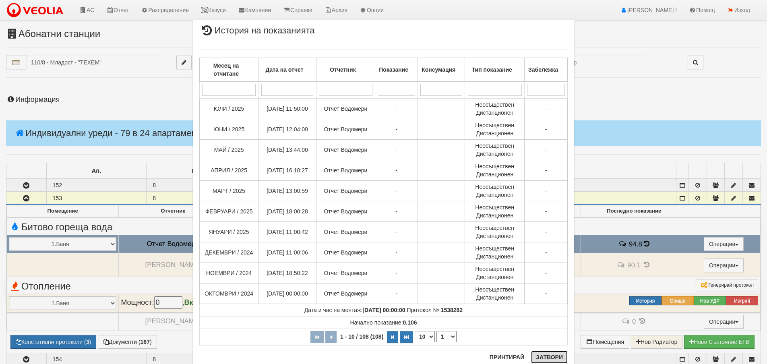
click at [547, 357] on button "Затвори" at bounding box center [549, 357] width 37 height 13
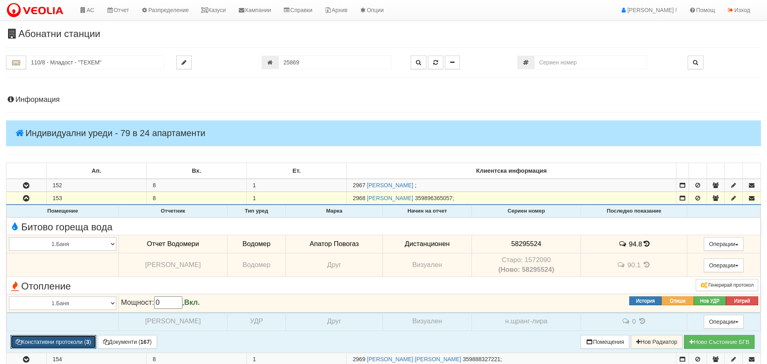
click at [74, 342] on button "Констативни протоколи ( 3 )" at bounding box center [53, 342] width 86 height 14
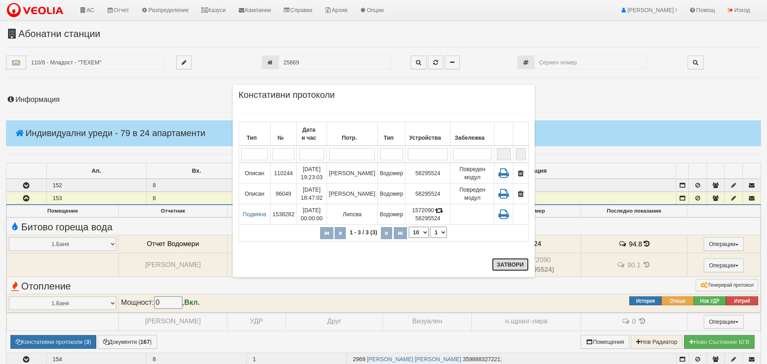
click at [507, 267] on button "Затвори" at bounding box center [510, 264] width 37 height 13
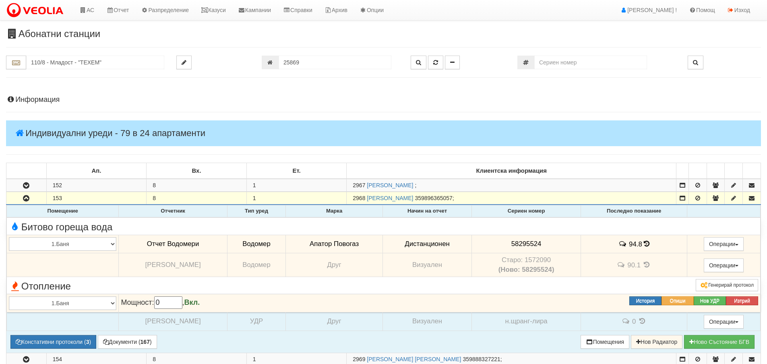
click at [644, 243] on icon at bounding box center [647, 243] width 6 height 7
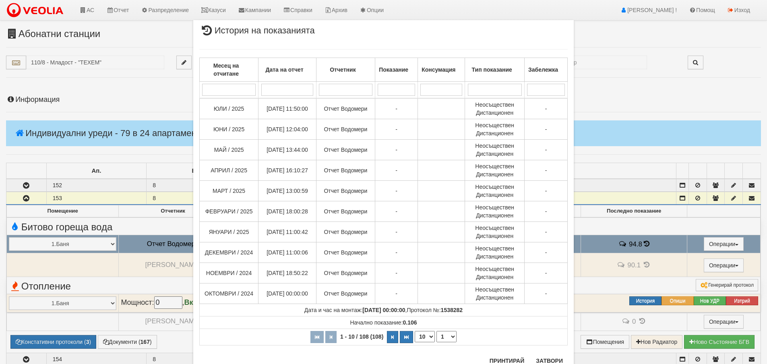
click at [428, 337] on select "10 20 30 40" at bounding box center [425, 336] width 20 height 11
select select "40"
click at [415, 342] on select "10 20 30 40" at bounding box center [425, 336] width 20 height 11
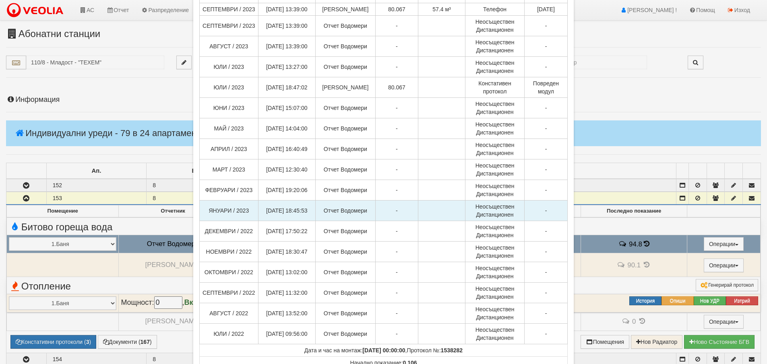
scroll to position [631, 0]
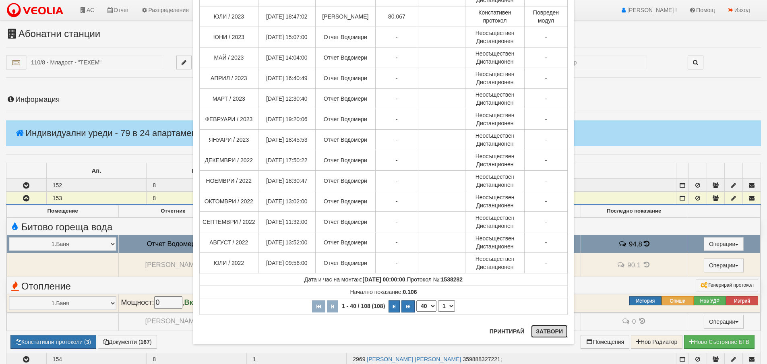
click at [543, 332] on button "Затвори" at bounding box center [549, 331] width 37 height 13
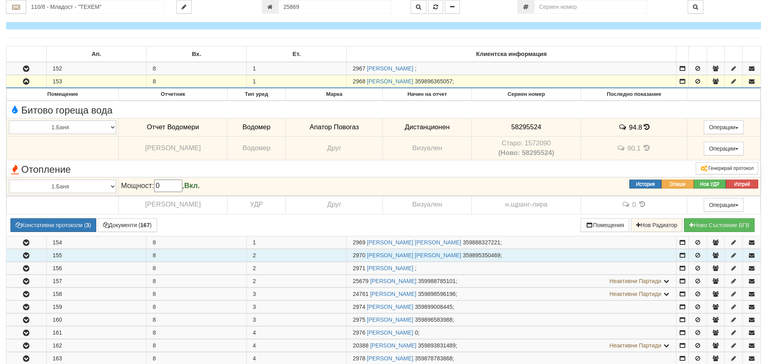
scroll to position [121, 0]
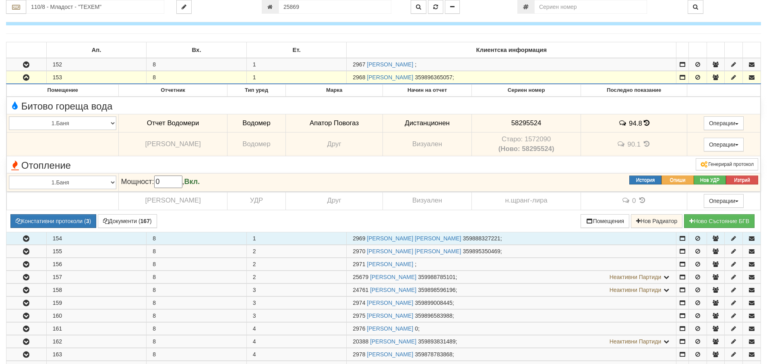
click at [31, 236] on icon "button" at bounding box center [26, 239] width 10 height 6
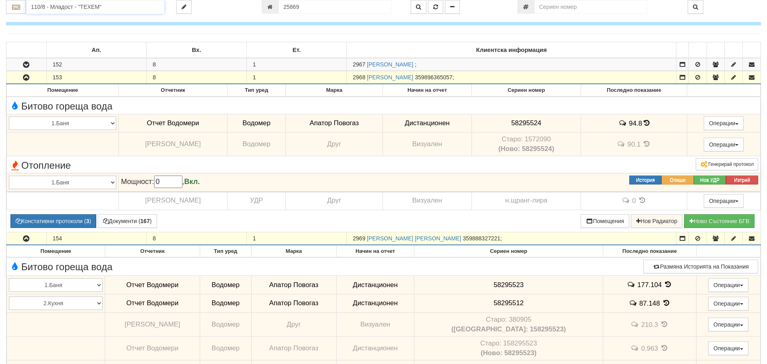
click at [39, 8] on input "110/8 - Младост - "ТЕХЕМ"" at bounding box center [95, 7] width 138 height 14
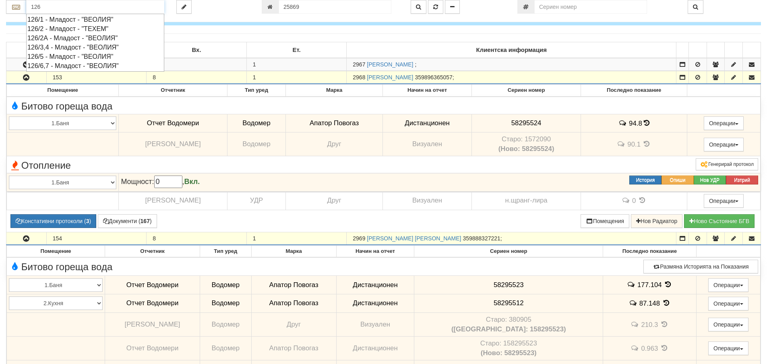
click at [58, 26] on div "126/2 - Младост - "ТЕХЕМ"" at bounding box center [95, 28] width 136 height 9
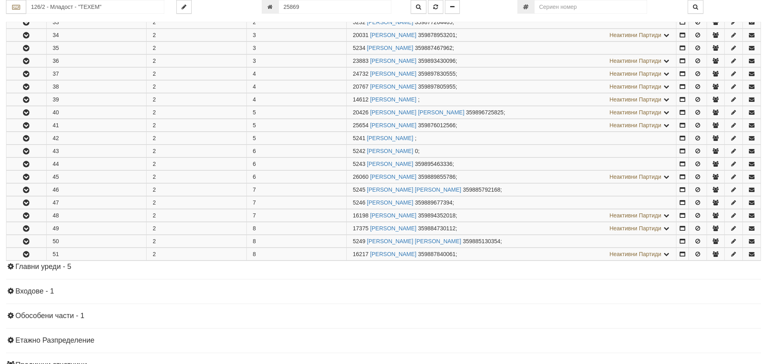
scroll to position [242, 0]
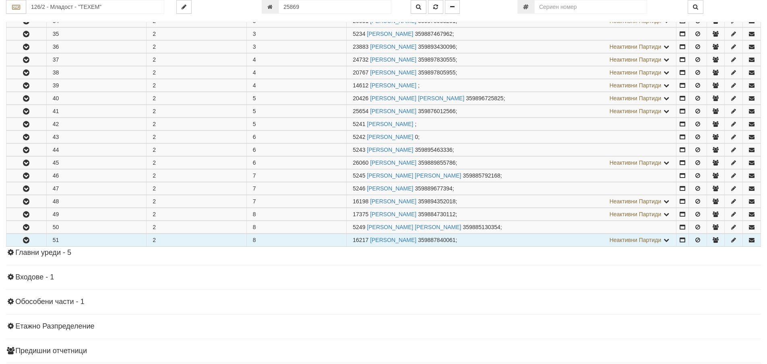
click at [29, 240] on icon "button" at bounding box center [26, 241] width 10 height 6
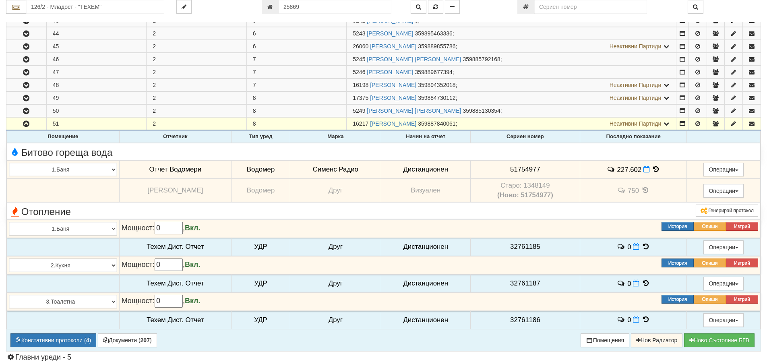
scroll to position [362, 0]
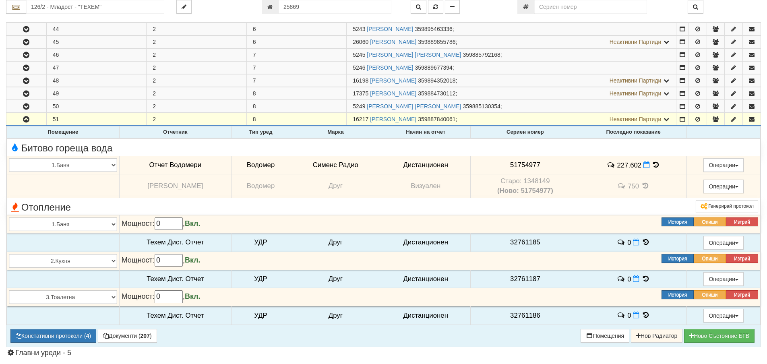
click at [653, 164] on icon at bounding box center [656, 165] width 9 height 7
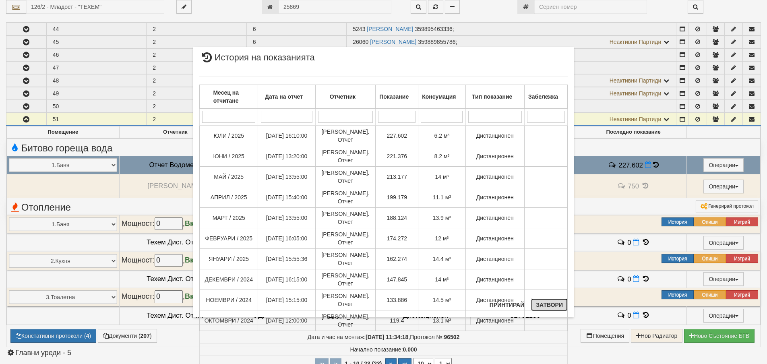
click at [548, 306] on button "Затвори" at bounding box center [549, 304] width 37 height 13
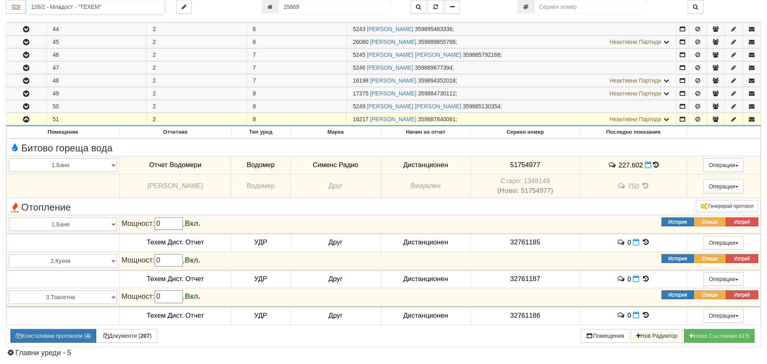
click at [70, 5] on input "126/2 - Младост - "ТЕХЕМ"" at bounding box center [95, 7] width 138 height 14
click at [66, 18] on div "003/1 - Възраждане - "ВЕОЛИЯ"" at bounding box center [95, 19] width 136 height 9
type input "003/1 - Възраждане - "ВЕОЛИЯ""
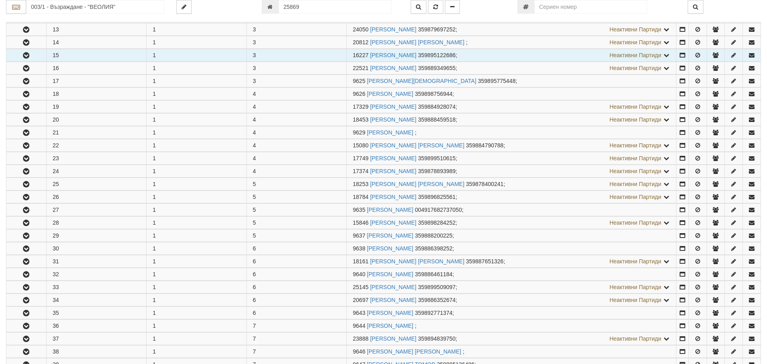
scroll to position [322, 0]
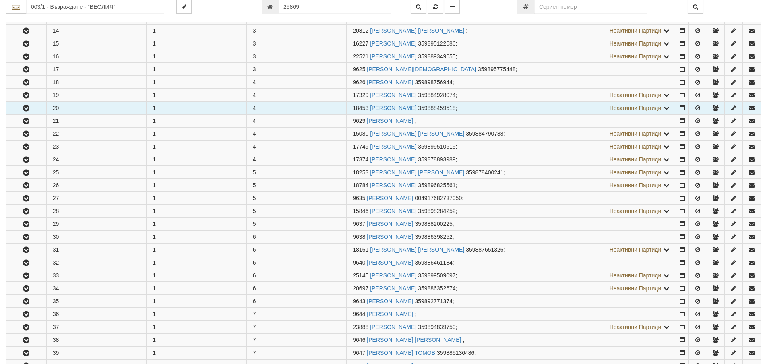
click at [33, 107] on button "button" at bounding box center [26, 108] width 40 height 12
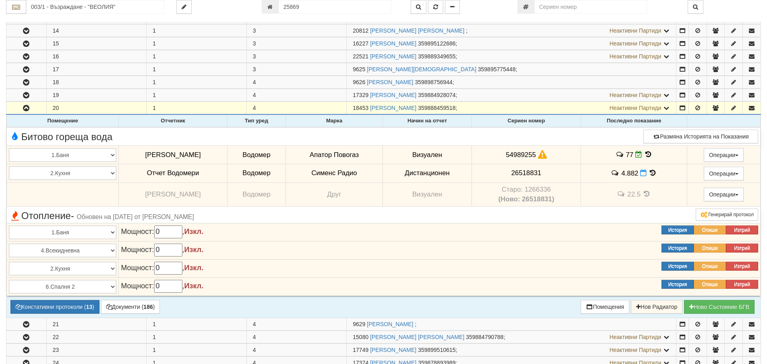
click at [646, 154] on icon at bounding box center [648, 154] width 9 height 7
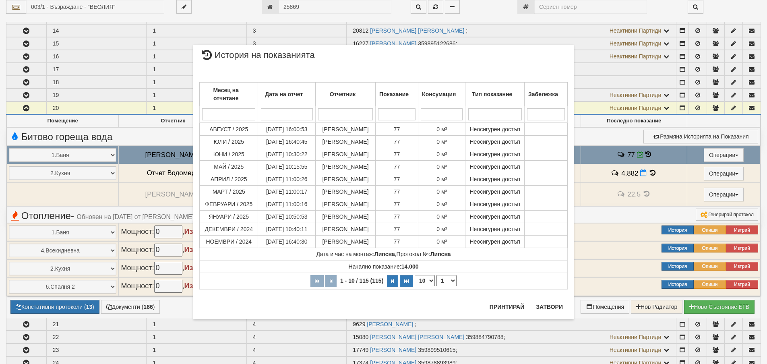
click at [433, 280] on select "10 20 30 40" at bounding box center [425, 280] width 20 height 11
select select "40"
click at [415, 286] on select "10 20 30 40" at bounding box center [425, 280] width 20 height 11
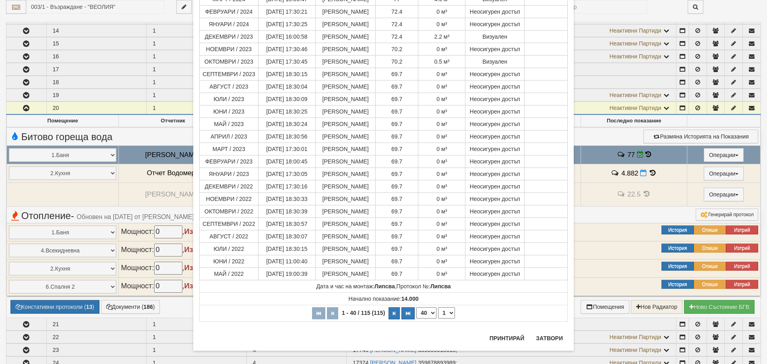
scroll to position [325, 0]
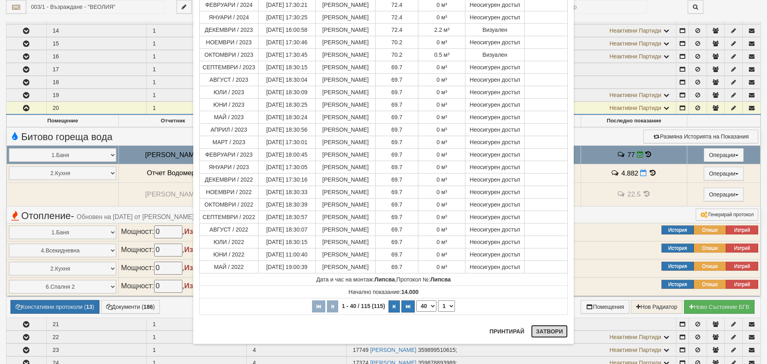
click at [541, 335] on button "Затвори" at bounding box center [549, 331] width 37 height 13
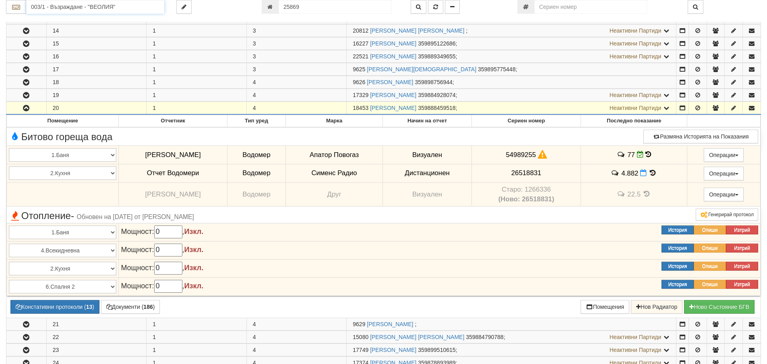
click at [39, 8] on input "003/1 - Възраждане - "ВЕОЛИЯ"" at bounding box center [95, 7] width 138 height 14
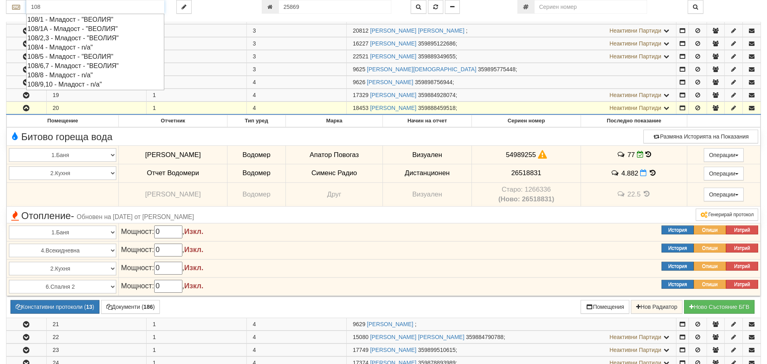
click at [59, 19] on div "108/1 - Младост - "ВЕОЛИЯ"" at bounding box center [95, 19] width 136 height 9
type input "108/1 - Младост - "ВЕОЛИЯ""
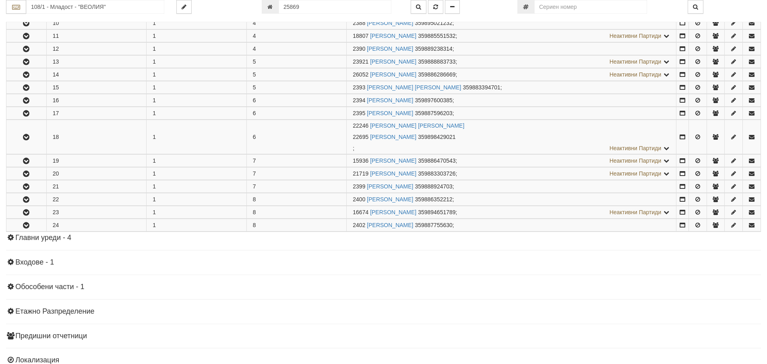
scroll to position [282, 0]
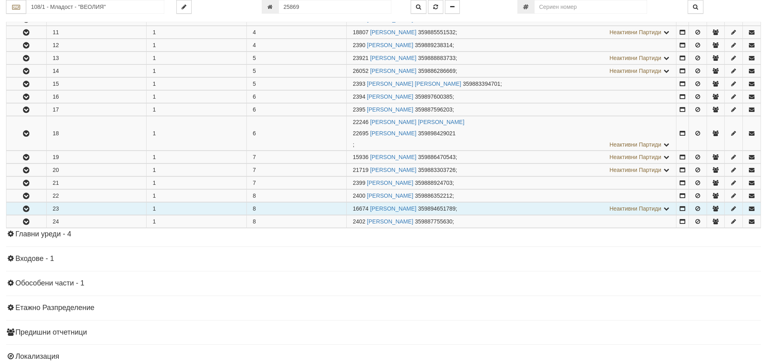
click at [26, 206] on icon "button" at bounding box center [26, 209] width 10 height 6
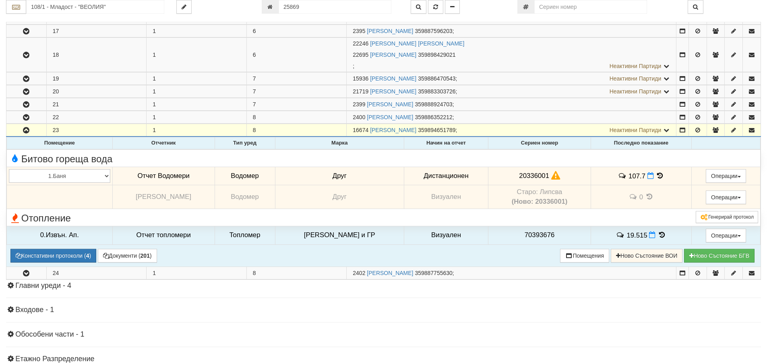
scroll to position [362, 0]
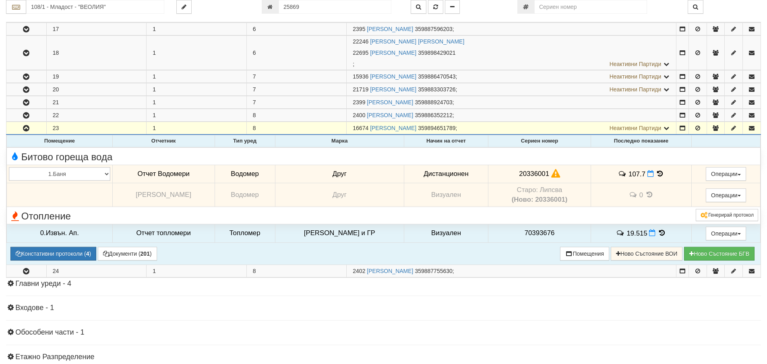
click at [656, 172] on icon at bounding box center [660, 173] width 9 height 7
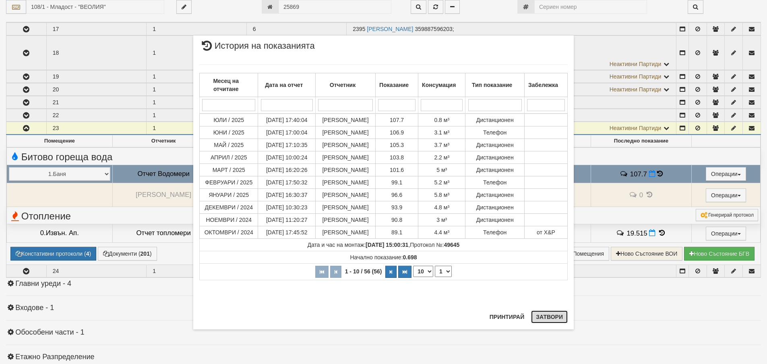
click at [559, 319] on button "Затвори" at bounding box center [549, 317] width 37 height 13
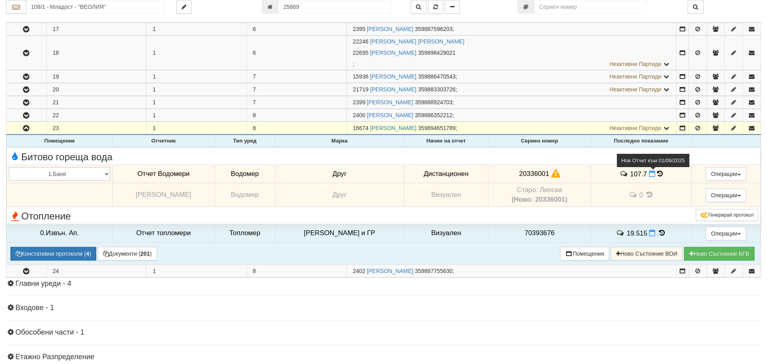
click at [649, 175] on icon at bounding box center [652, 173] width 6 height 7
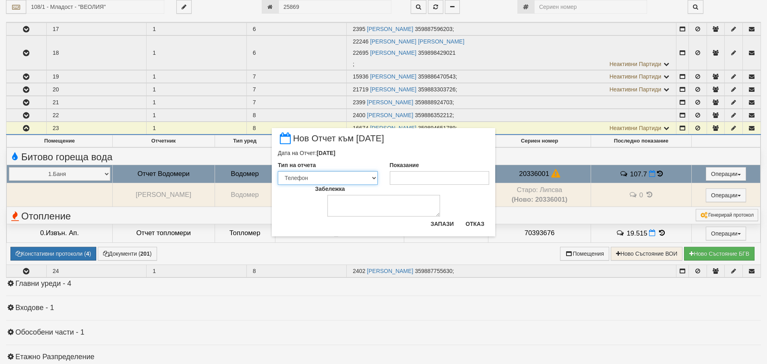
click at [374, 179] on select "Визуален Телефон Бележка Неосигурен достъп Самоотчет Служебно Дистанционен" at bounding box center [328, 178] width 100 height 14
select select "ddb307f3-9e29-e611-80c1-afec7dc8e4eb"
click at [278, 171] on select "Визуален Телефон Бележка Неосигурен достъп Самоотчет Служебно Дистанционен" at bounding box center [328, 178] width 100 height 14
click at [401, 176] on input "Показание" at bounding box center [440, 178] width 100 height 14
type input "109"
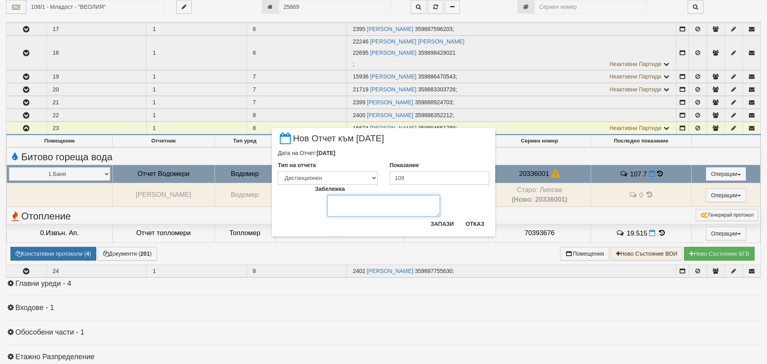
click at [373, 207] on textarea "Забележка" at bounding box center [383, 206] width 113 height 22
type textarea "[DATE]"
click at [438, 225] on button "Запази" at bounding box center [442, 223] width 33 height 13
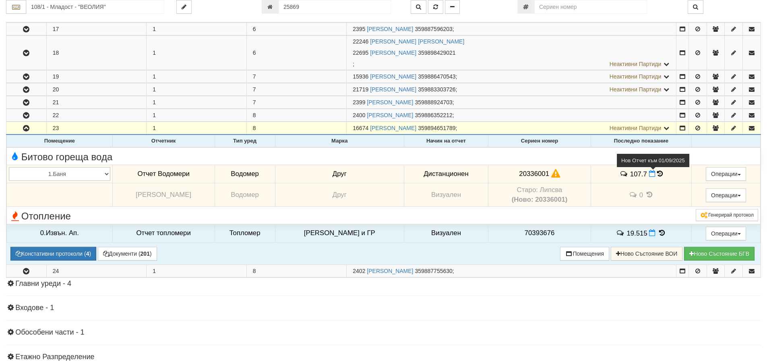
click at [649, 176] on icon at bounding box center [652, 173] width 6 height 7
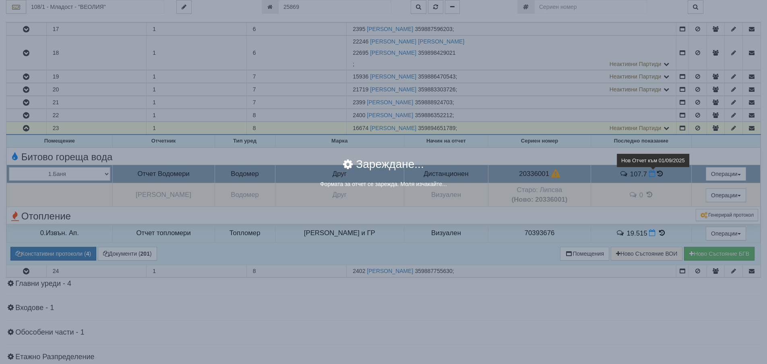
select select "ddb307f3-9e29-e611-80c1-afec7dc8e4eb"
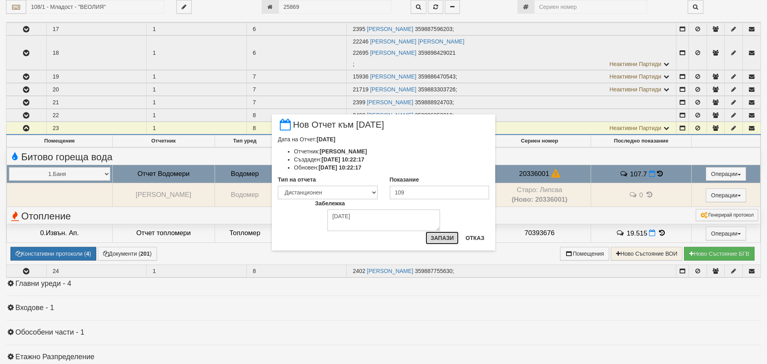
click at [443, 241] on button "Запази" at bounding box center [442, 238] width 33 height 13
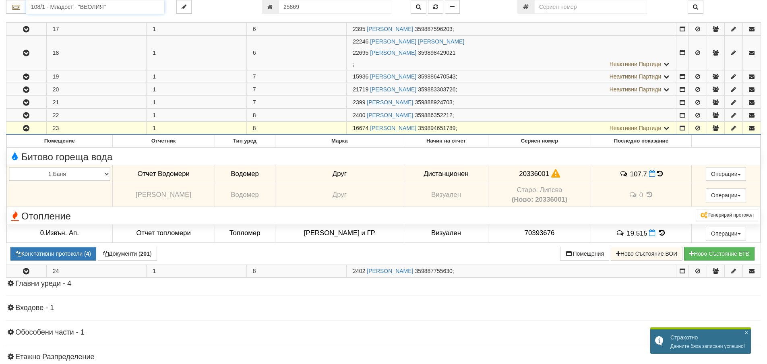
click at [67, 9] on input "108/1 - Младост - "ВЕОЛИЯ"" at bounding box center [95, 7] width 138 height 14
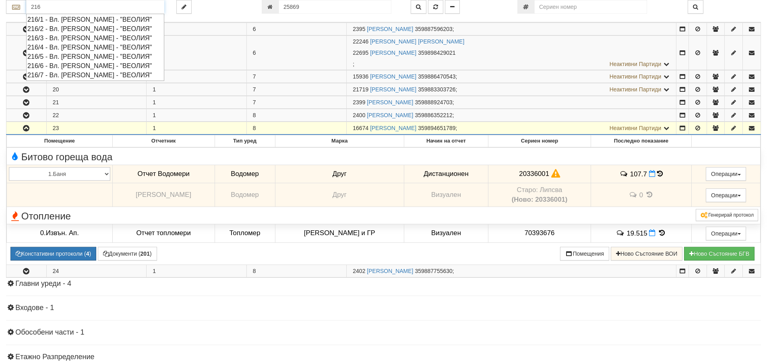
click at [55, 29] on div "216/2 - Вл. Варненчик - "ВЕОЛИЯ"" at bounding box center [95, 28] width 136 height 9
type input "216/2 - Вл. Варненчик - "ВЕОЛИЯ""
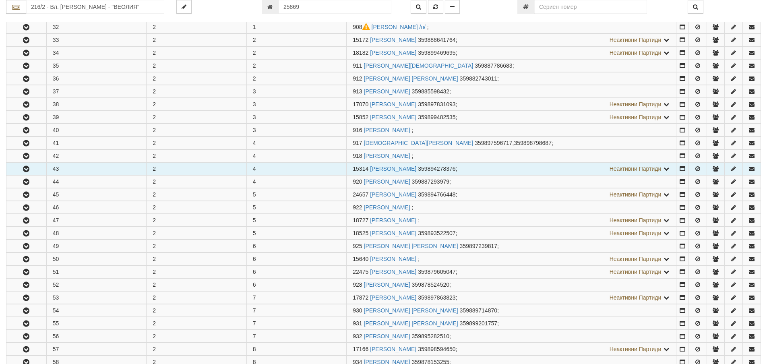
scroll to position [201, 0]
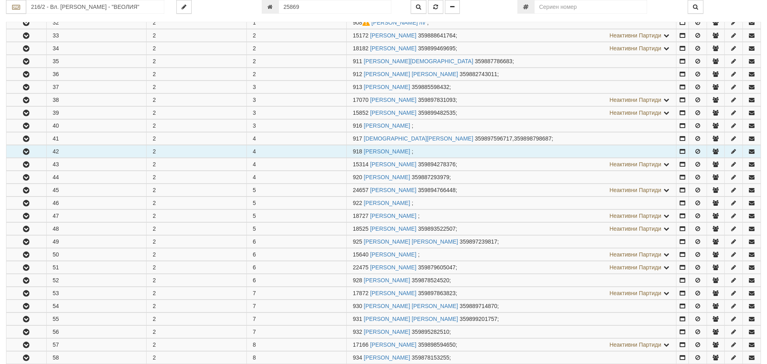
click at [33, 152] on button "button" at bounding box center [26, 151] width 40 height 12
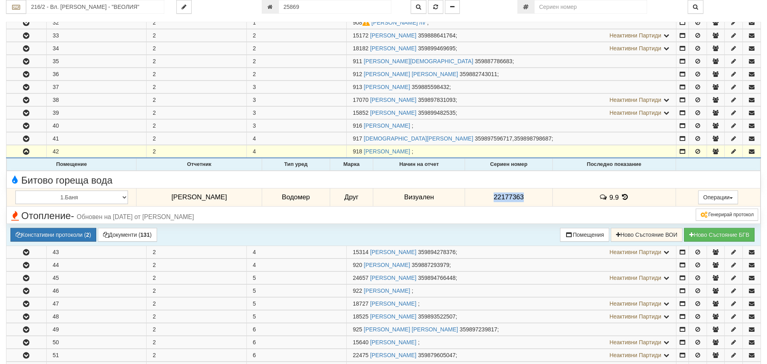
drag, startPoint x: 487, startPoint y: 198, endPoint x: 522, endPoint y: 197, distance: 35.0
click at [522, 197] on td "22177363" at bounding box center [508, 197] width 87 height 19
copy span "22177363"
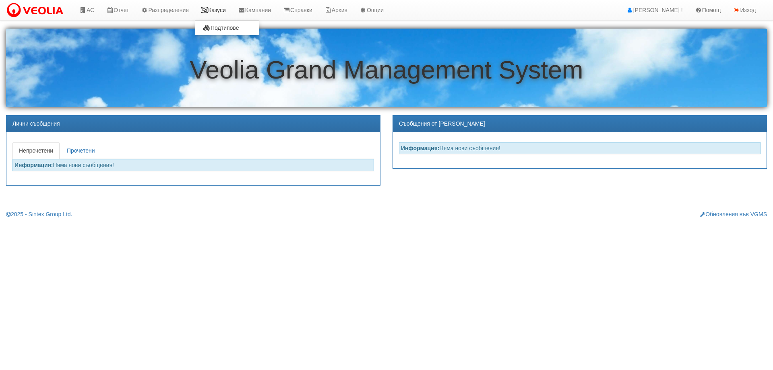
click at [222, 10] on link "Казуси" at bounding box center [213, 10] width 37 height 20
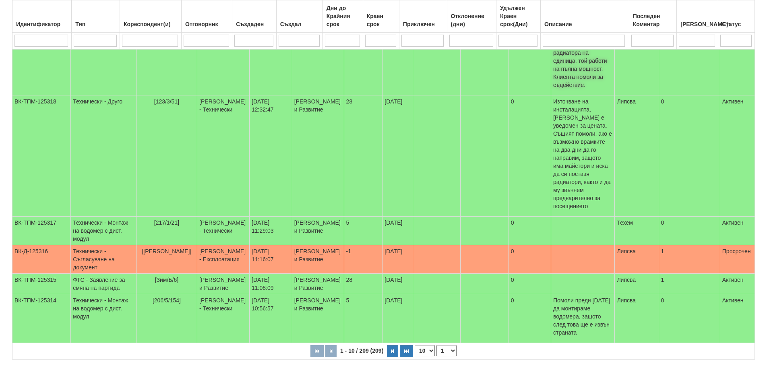
scroll to position [268, 0]
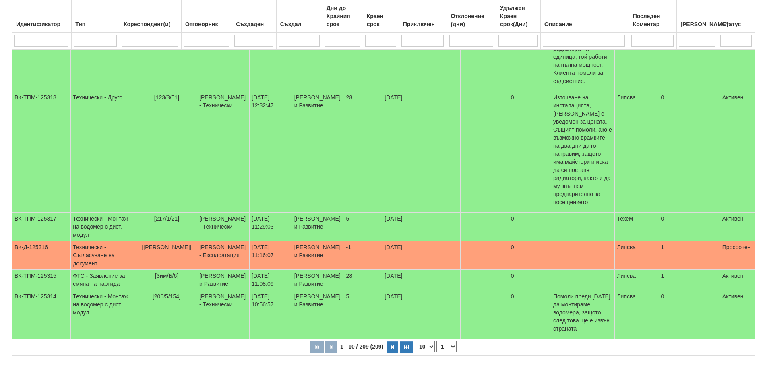
drag, startPoint x: 431, startPoint y: 322, endPoint x: 429, endPoint y: 328, distance: 6.2
click at [431, 341] on select "10 20 30 40" at bounding box center [425, 346] width 20 height 11
select select "40"
click at [416, 352] on select "10 20 30 40" at bounding box center [425, 346] width 20 height 11
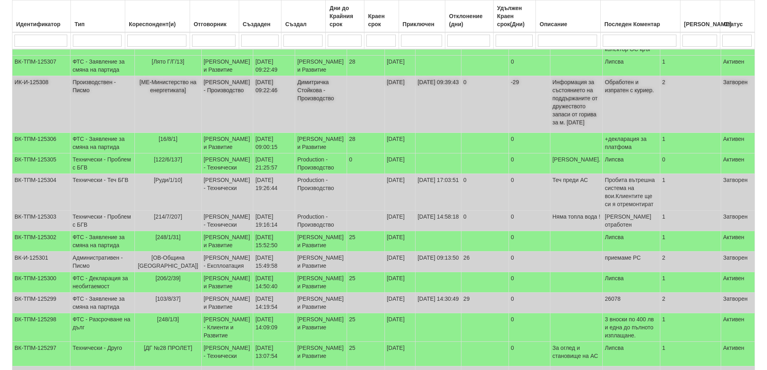
scroll to position [791, 0]
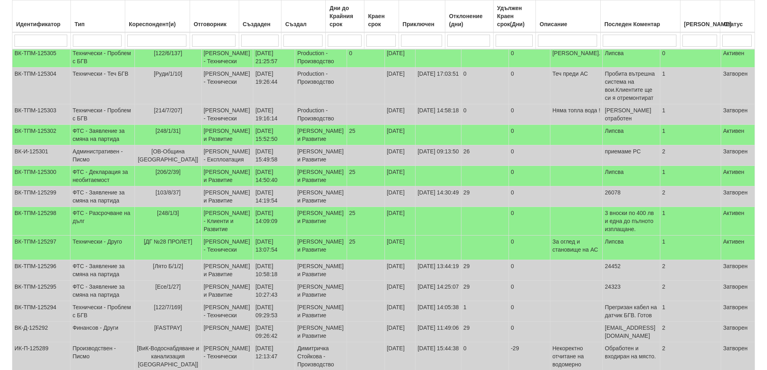
click at [207, 40] on input "search" at bounding box center [214, 41] width 44 height 12
type input "м"
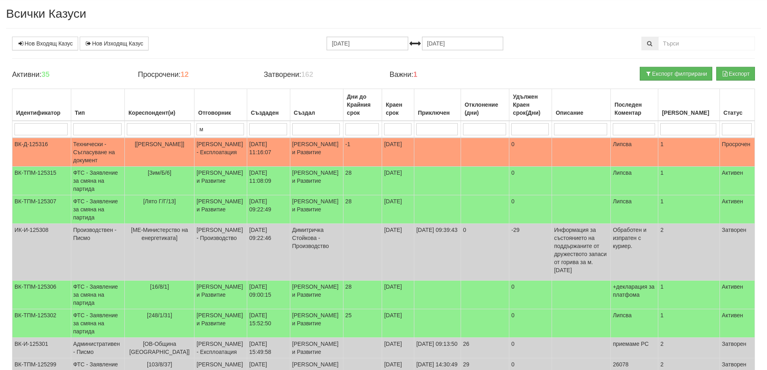
type input "м"
type input "мг"
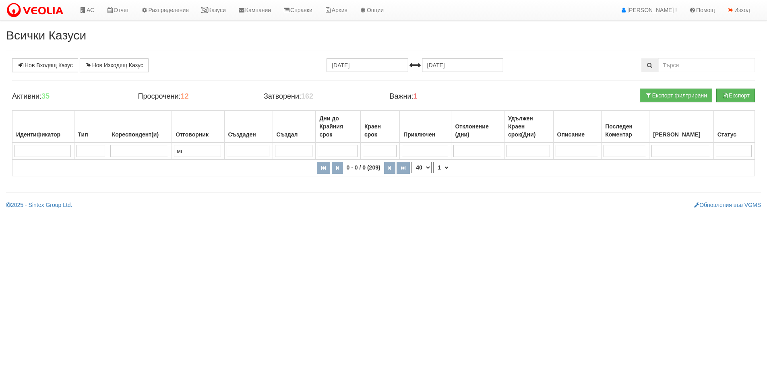
type input "мгл"
type input "мгле"
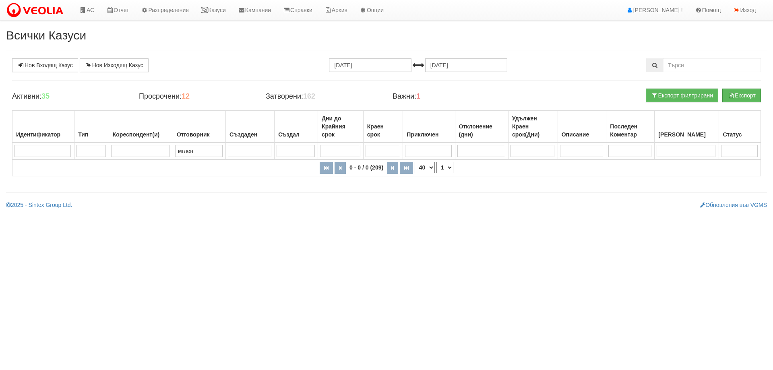
type input "мглена"
click at [184, 150] on input "мглена" at bounding box center [199, 151] width 48 height 12
type input "миглена"
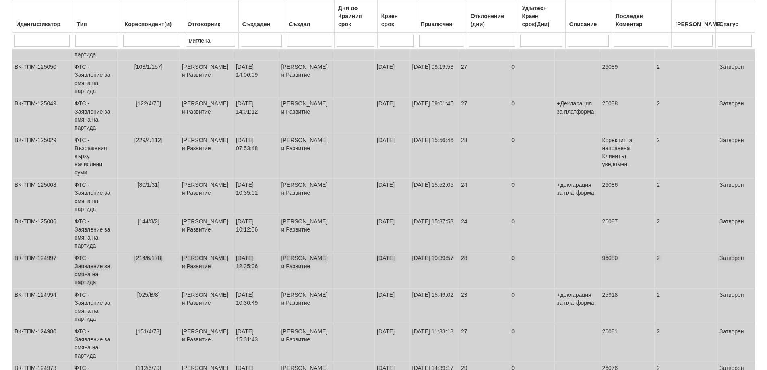
scroll to position [1289, 0]
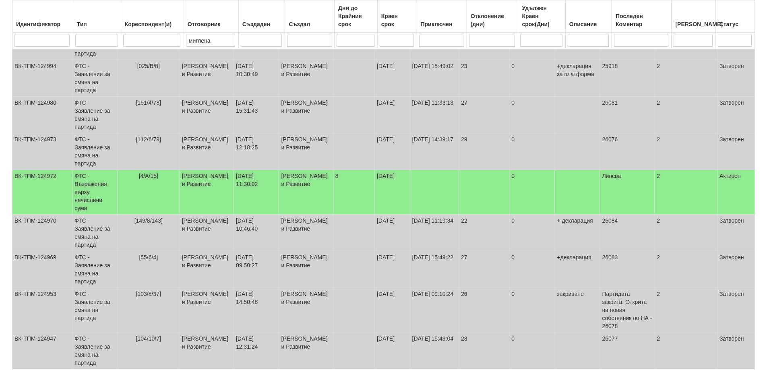
type input "миглена"
click at [100, 171] on td "ФТС - Възражения върху начислени суми" at bounding box center [94, 192] width 45 height 45
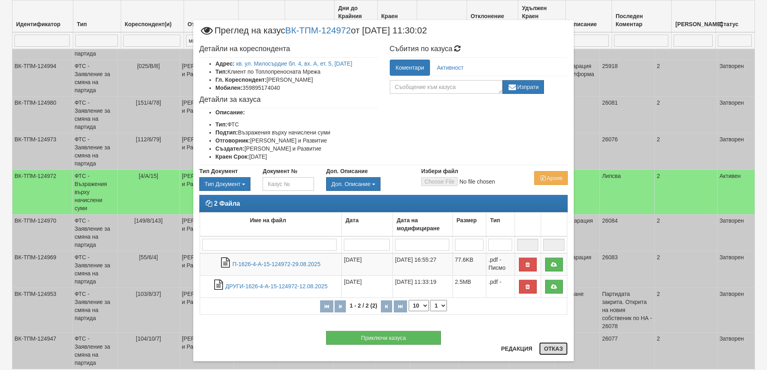
click at [555, 349] on button "Отказ" at bounding box center [553, 348] width 29 height 13
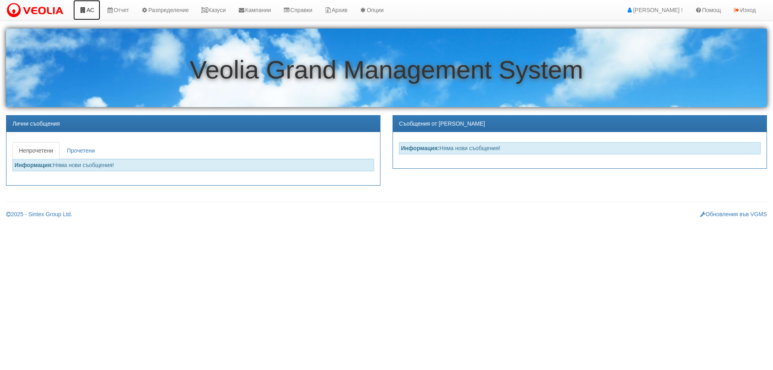
click at [91, 10] on link "АС" at bounding box center [86, 10] width 27 height 20
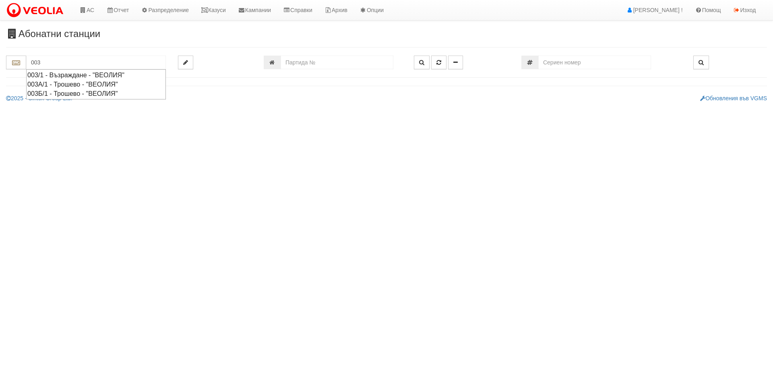
click at [39, 93] on div "003Б/1 - Трошево - "ВЕОЛИЯ"" at bounding box center [95, 93] width 137 height 9
type input "003Б/1 - Трошево - "ВЕОЛИЯ""
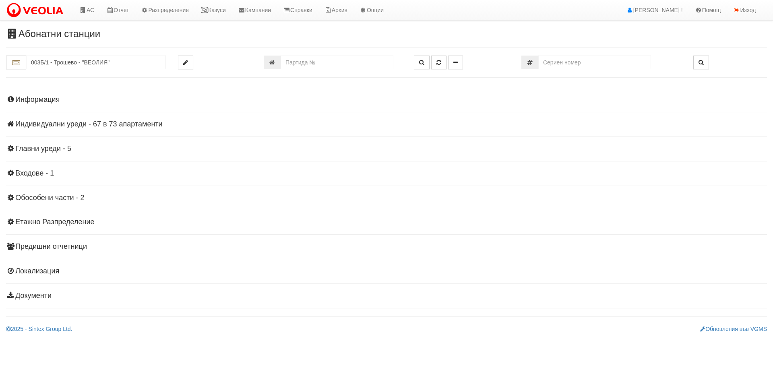
click at [105, 126] on h4 "Индивидуални уреди - 67 в 73 апартаменти" at bounding box center [386, 124] width 761 height 8
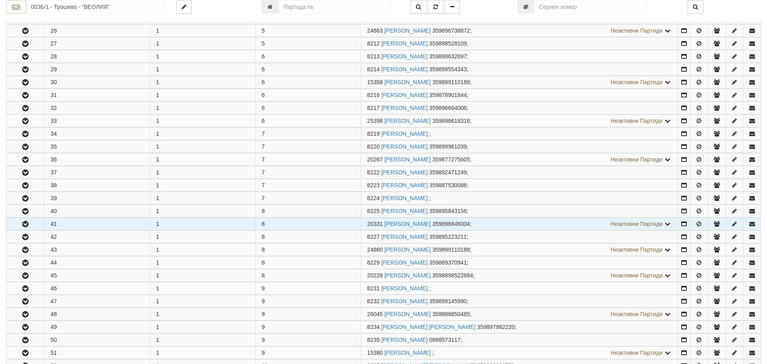
scroll to position [483, 0]
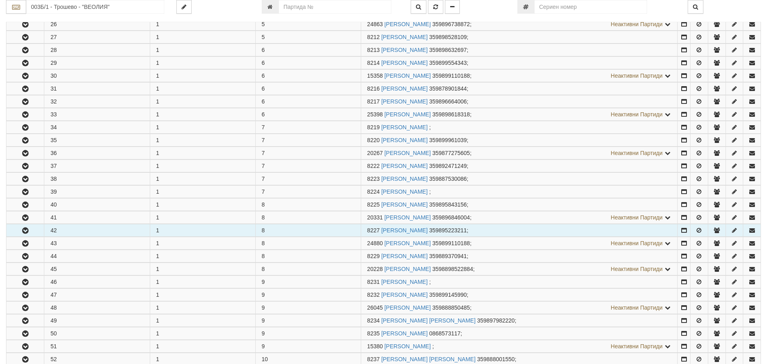
click at [23, 231] on icon "button" at bounding box center [26, 231] width 10 height 6
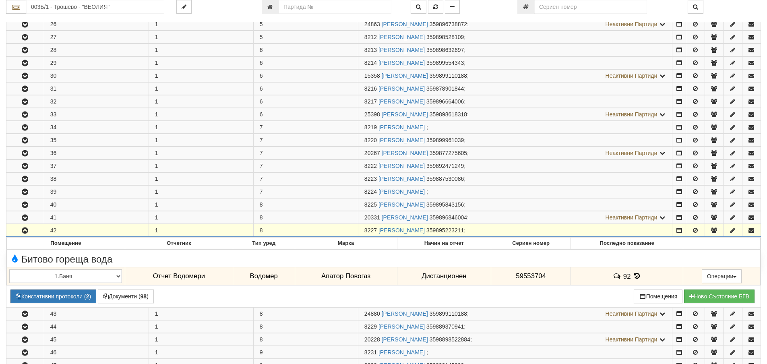
drag, startPoint x: 365, startPoint y: 230, endPoint x: 378, endPoint y: 232, distance: 12.6
click at [377, 232] on span "8227" at bounding box center [370, 230] width 12 height 6
click at [366, 230] on span "8227" at bounding box center [370, 230] width 12 height 6
drag, startPoint x: 365, startPoint y: 229, endPoint x: 376, endPoint y: 230, distance: 11.0
click at [376, 230] on span "8227" at bounding box center [370, 230] width 12 height 6
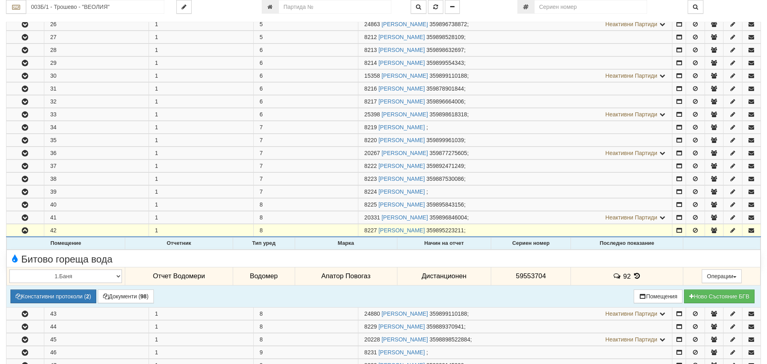
copy span "8227"
drag, startPoint x: 515, startPoint y: 275, endPoint x: 543, endPoint y: 278, distance: 28.7
click at [543, 278] on span "59553704" at bounding box center [531, 276] width 30 height 8
copy span "59553704"
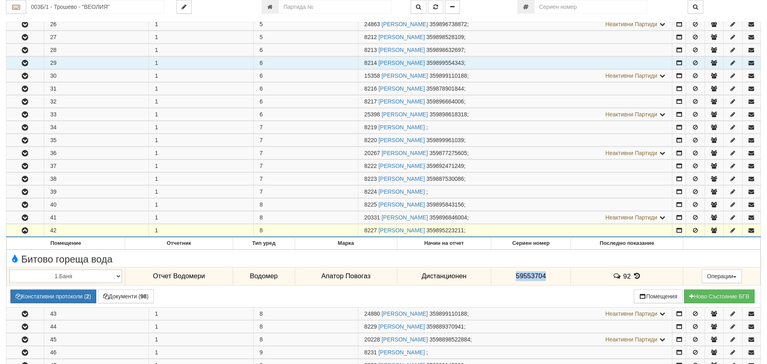
copy span "59553704"
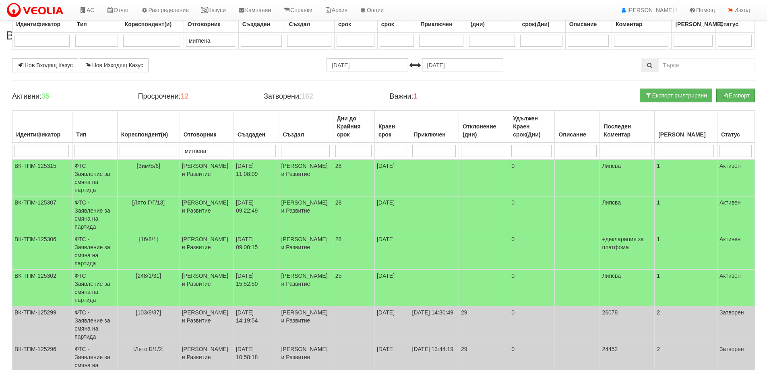
select select "40"
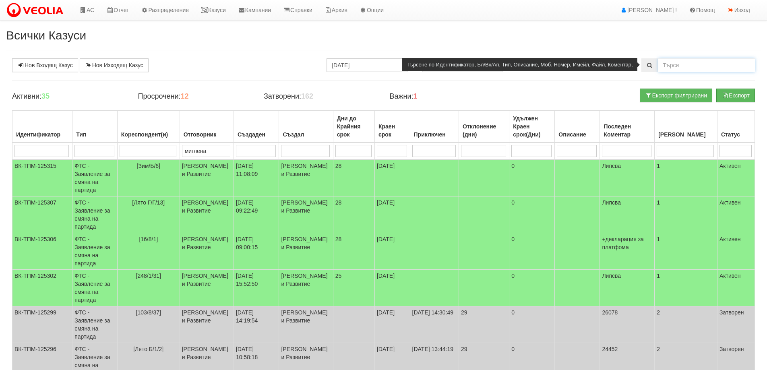
click at [665, 65] on input "text" at bounding box center [707, 65] width 97 height 14
type input "120/1/58"
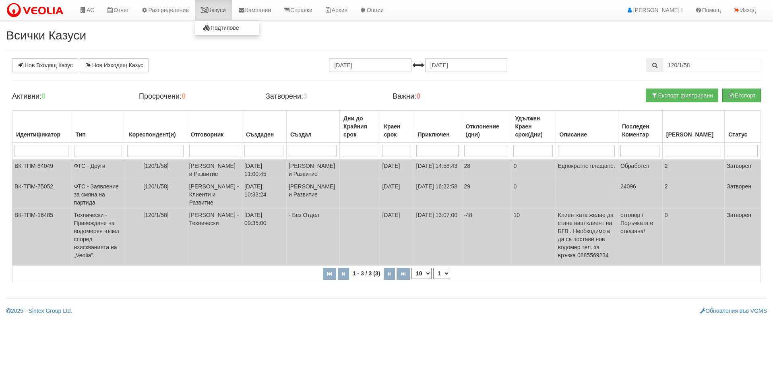
click at [219, 9] on link "Казуси" at bounding box center [213, 10] width 37 height 20
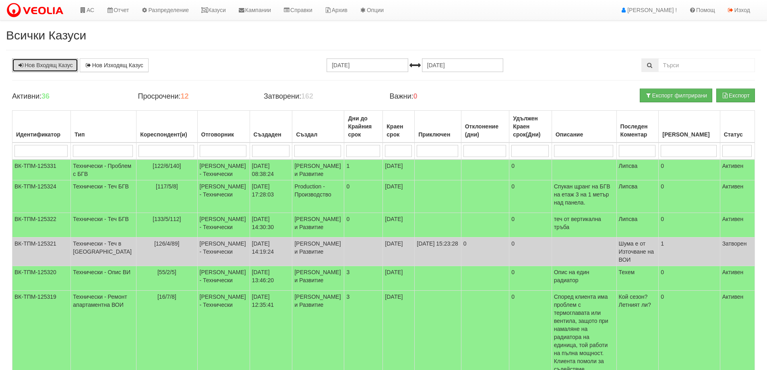
click at [50, 66] on link "Нов Входящ Казус" at bounding box center [45, 65] width 66 height 14
click at [93, 149] on input "search" at bounding box center [103, 151] width 60 height 12
type input "монтаж на"
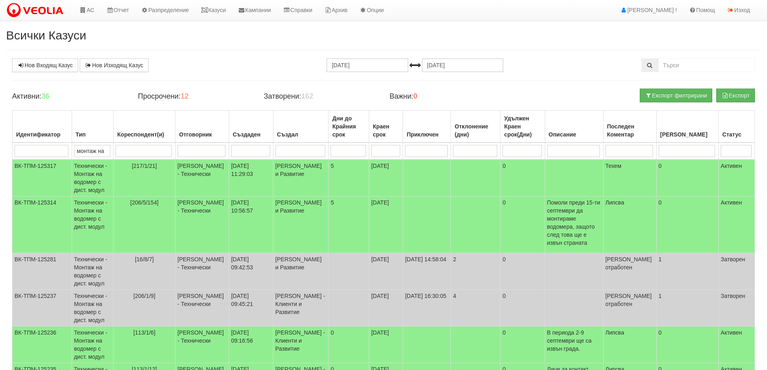
type input "монтаж на"
click at [295, 150] on input "search" at bounding box center [300, 151] width 50 height 12
type input "миг"
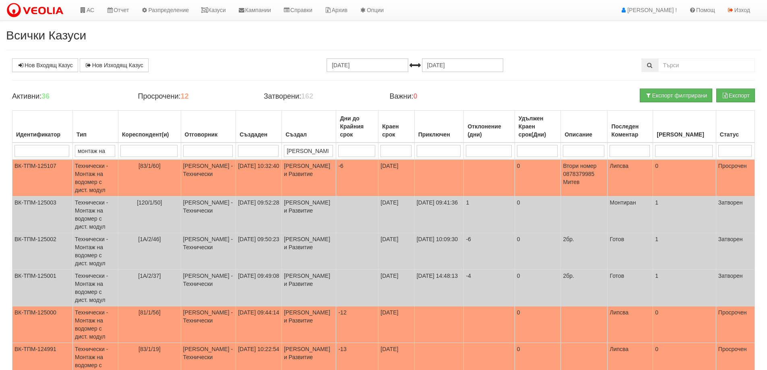
type input "миглена"
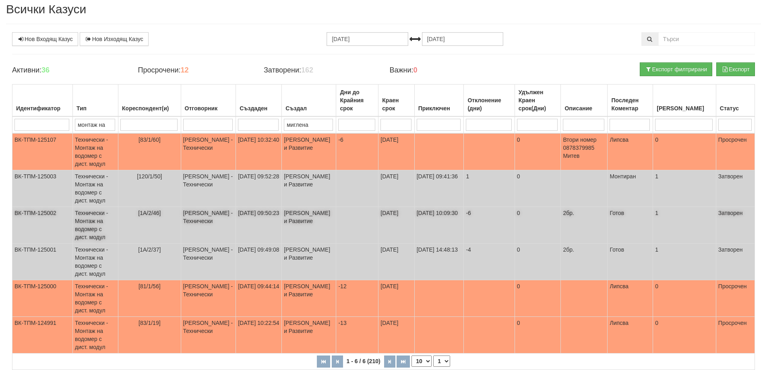
scroll to position [40, 0]
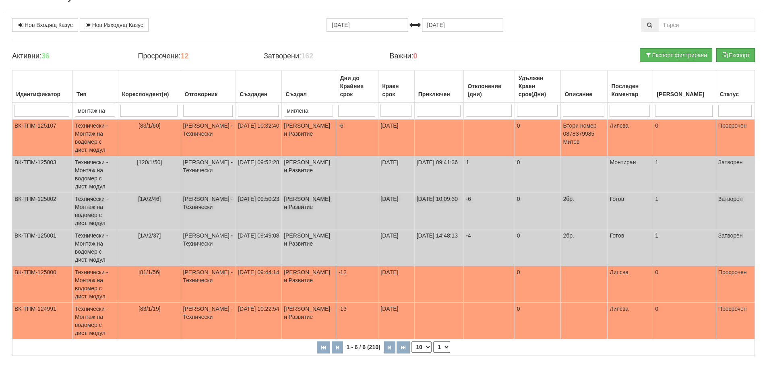
type input "[PERSON_NAME]"
type input "миглен"
type input "м"
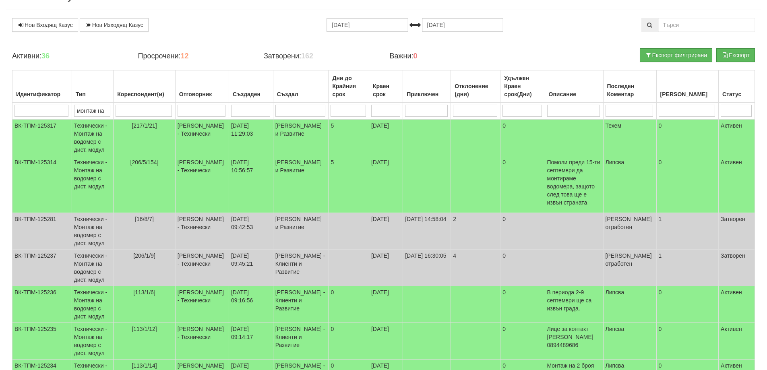
drag, startPoint x: 108, startPoint y: 113, endPoint x: 66, endPoint y: 115, distance: 41.5
click at [66, 115] on tr "монтаж на" at bounding box center [383, 110] width 743 height 17
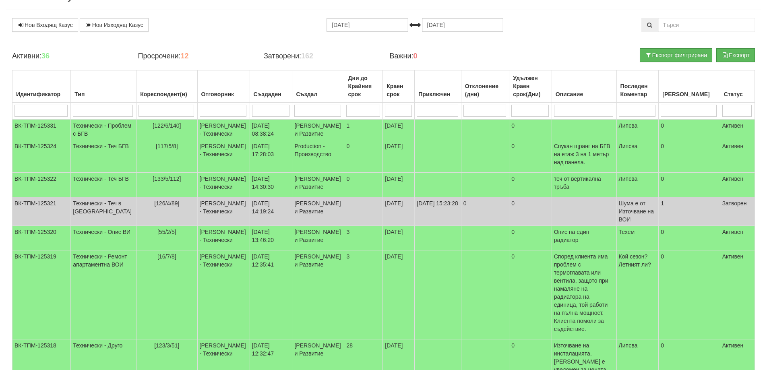
scroll to position [0, 0]
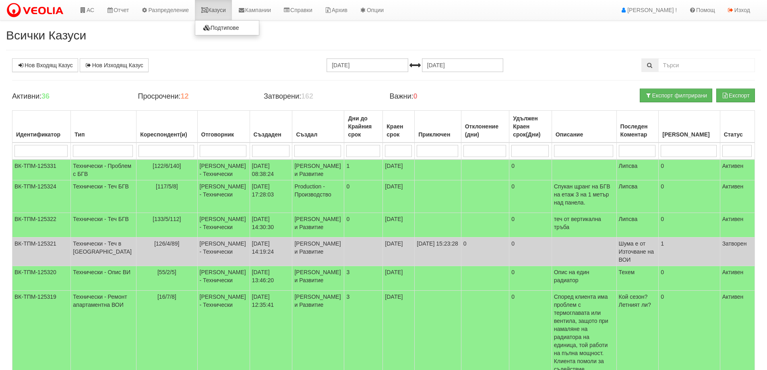
click at [223, 11] on link "Казуси" at bounding box center [213, 10] width 37 height 20
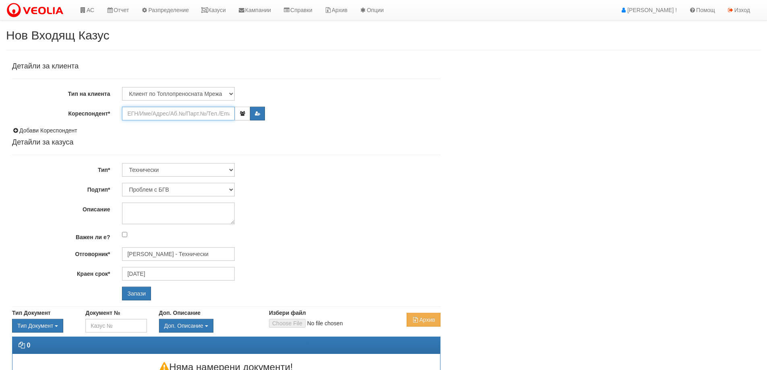
click at [128, 113] on input "Кореспондент*" at bounding box center [178, 114] width 113 height 14
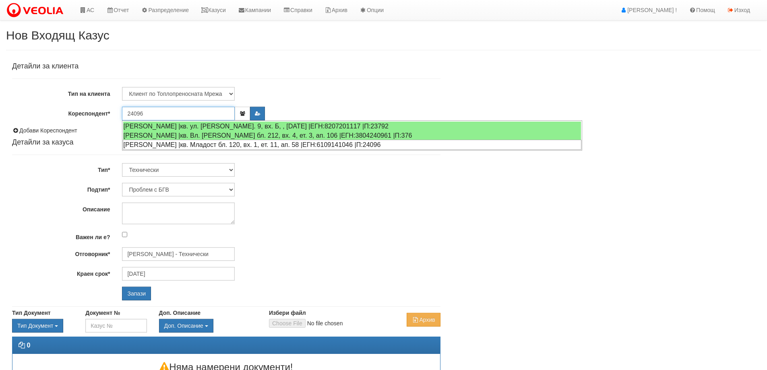
click at [159, 144] on div "ХРИСТО ДИМИТРОВ АТАНАСОВ |кв. Младост бл. 120, вх. 1, ет. 11, ап. 58 |ЕГН:61091…" at bounding box center [352, 145] width 459 height 10
type input "Вероника"
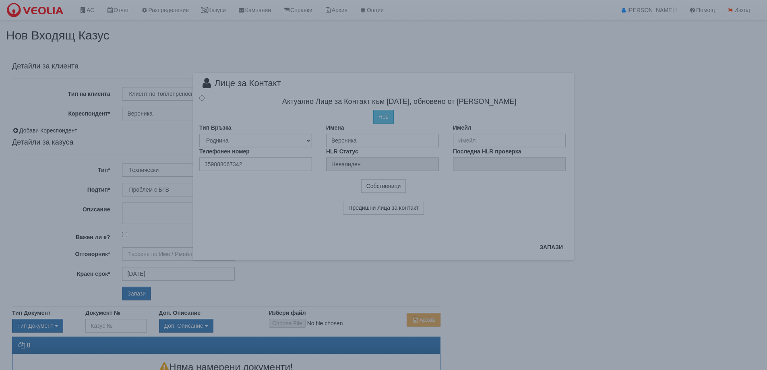
type input "[PERSON_NAME] - Технически"
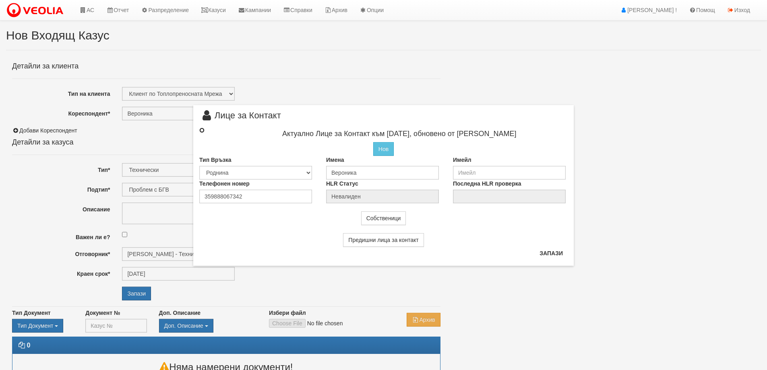
click at [202, 131] on input "radio" at bounding box center [201, 130] width 5 height 5
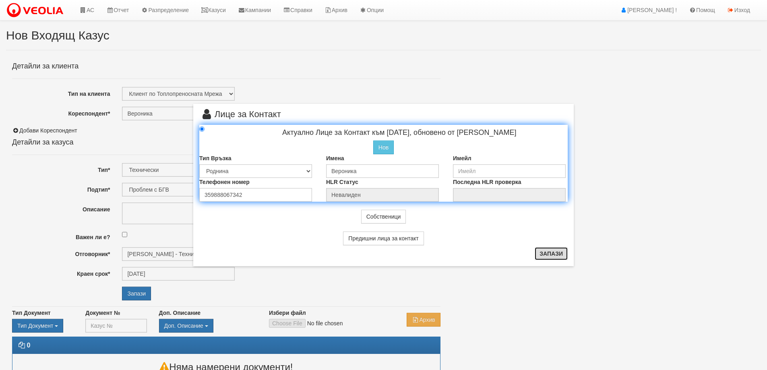
click at [548, 253] on button "Запази" at bounding box center [551, 253] width 33 height 13
radio input "true"
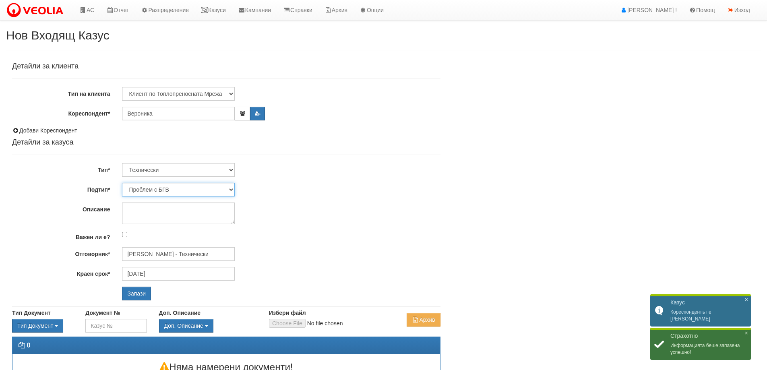
click at [158, 188] on select "Проблем с БГВ Теч ВОИ Теч БГВ Теч в АС Теч от водомер Проблем в АС Интервенция …" at bounding box center [178, 190] width 113 height 14
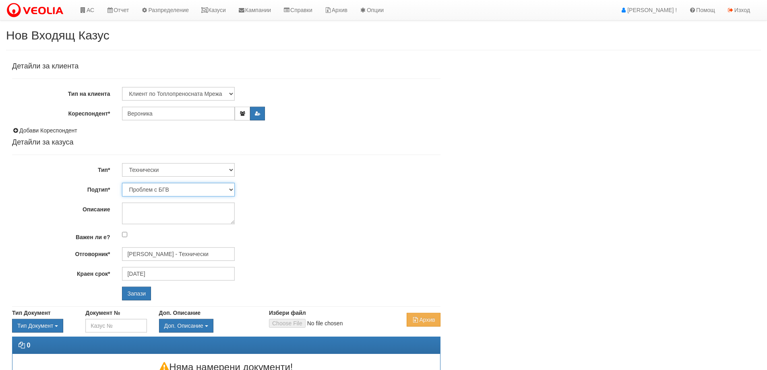
select select "Монтаж на водомер с дист. модул"
click at [122, 183] on select "Проблем с БГВ Теч ВОИ Теч БГВ Теч в АС Теч от водомер Проблем в АС Интервенция …" at bounding box center [178, 190] width 113 height 14
type input "09/09/2025"
type input "[PERSON_NAME] - Технически"
click at [150, 215] on textarea "Описание" at bounding box center [178, 214] width 113 height 22
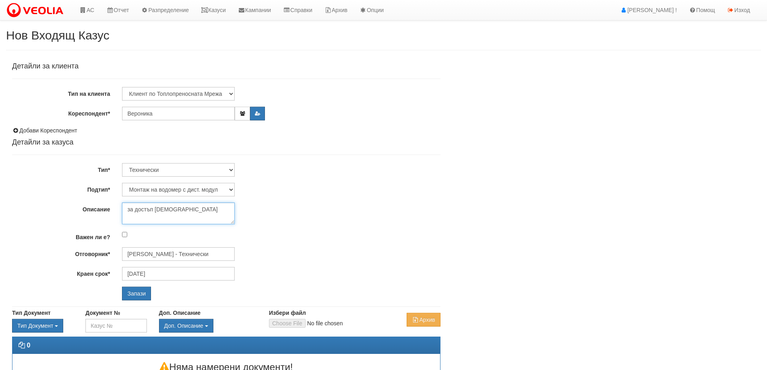
paste textarea "359898675093"
click at [136, 210] on textarea "за достъп Христо 359898675093" at bounding box center [178, 214] width 113 height 22
drag, startPoint x: 127, startPoint y: 216, endPoint x: 136, endPoint y: 220, distance: 9.4
click at [136, 220] on textarea "за осигуряване достъп Христо 359898675093" at bounding box center [178, 214] width 113 height 22
type textarea "за осигуряване достъп Христо 0898675093"
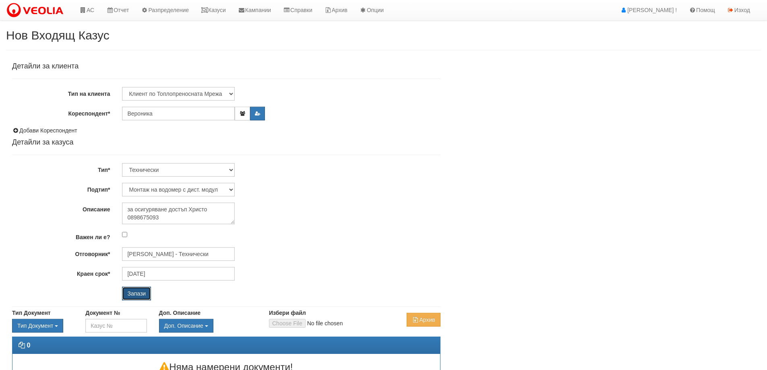
click at [136, 294] on input "Запази" at bounding box center [136, 294] width 29 height 14
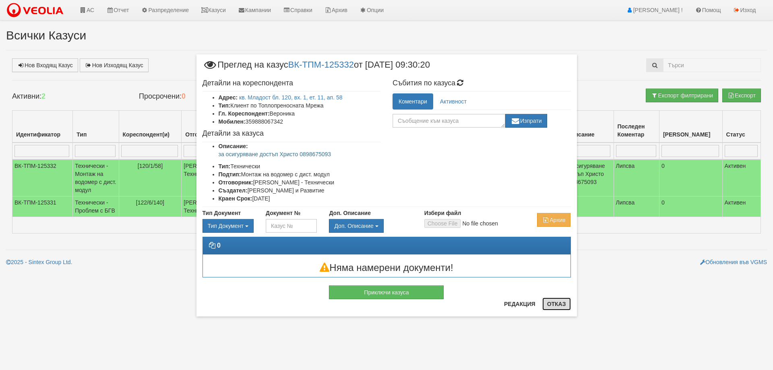
click at [550, 300] on button "Отказ" at bounding box center [557, 304] width 29 height 13
